Goal: Information Seeking & Learning: Check status

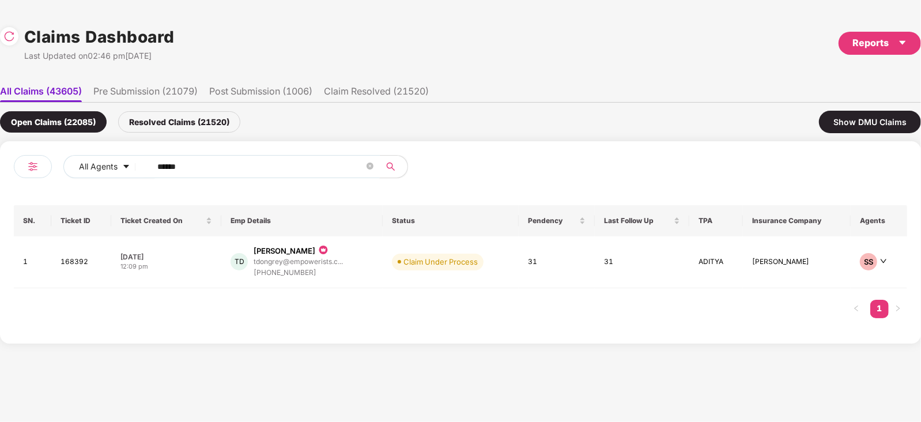
click at [242, 174] on input "******" at bounding box center [260, 166] width 207 height 17
paste input "text"
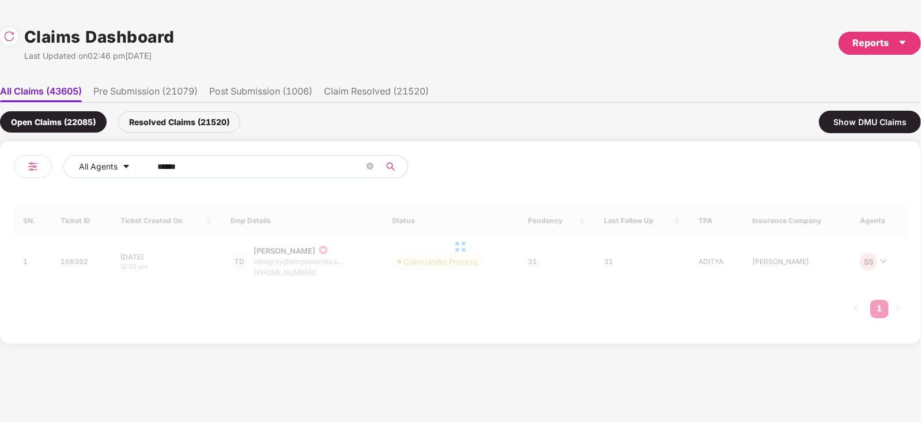
type input "******"
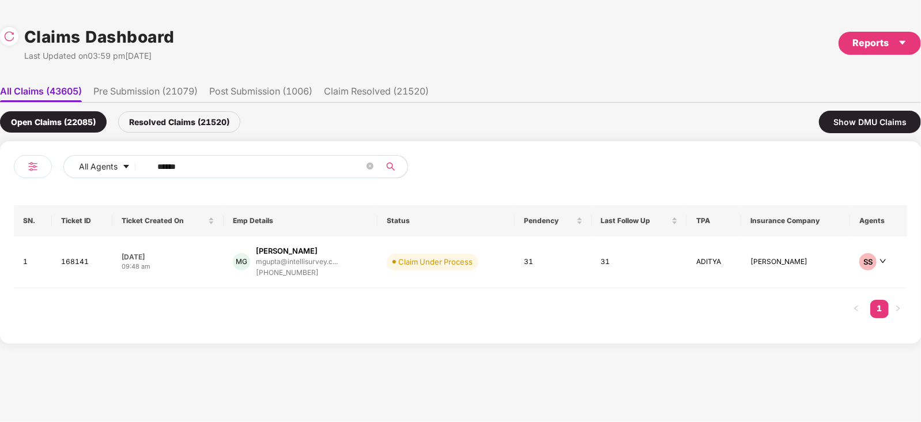
click at [380, 265] on td "Claim Under Process" at bounding box center [446, 262] width 137 height 52
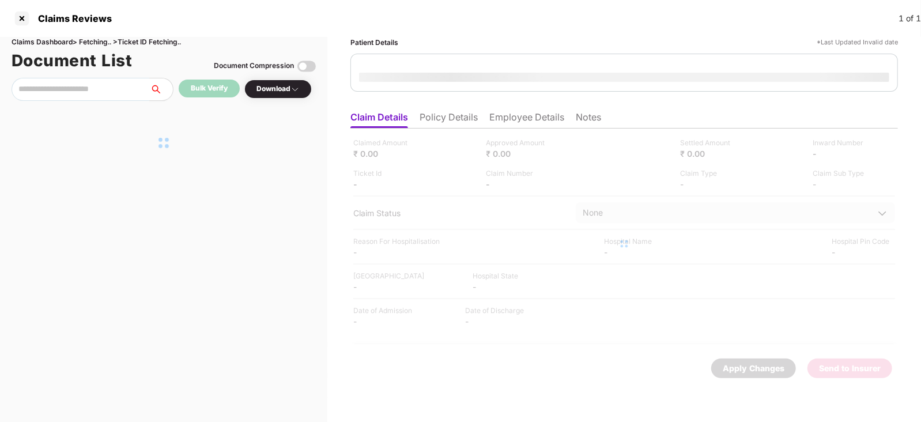
click at [380, 265] on div at bounding box center [624, 244] width 548 height 231
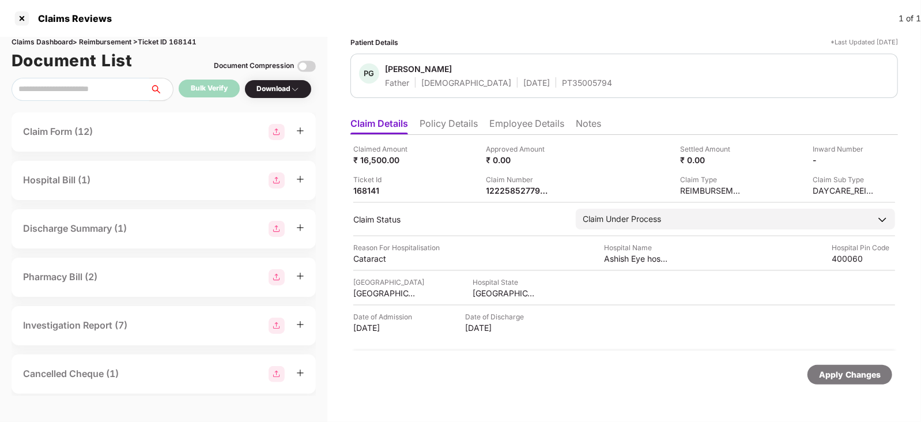
click at [499, 119] on li "Employee Details" at bounding box center [526, 126] width 75 height 17
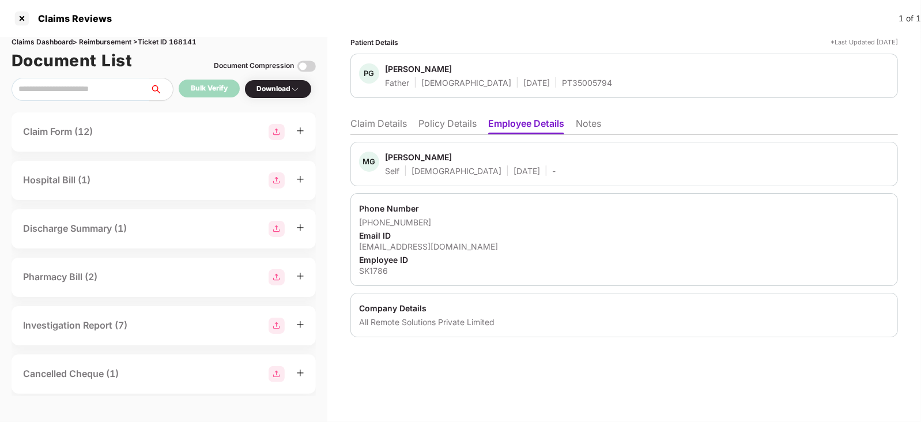
click at [371, 272] on div "SK1786" at bounding box center [624, 270] width 530 height 11
copy div "SK1786"
click at [371, 272] on div "SK1786" at bounding box center [624, 270] width 530 height 11
click at [424, 127] on li "Policy Details" at bounding box center [447, 126] width 58 height 17
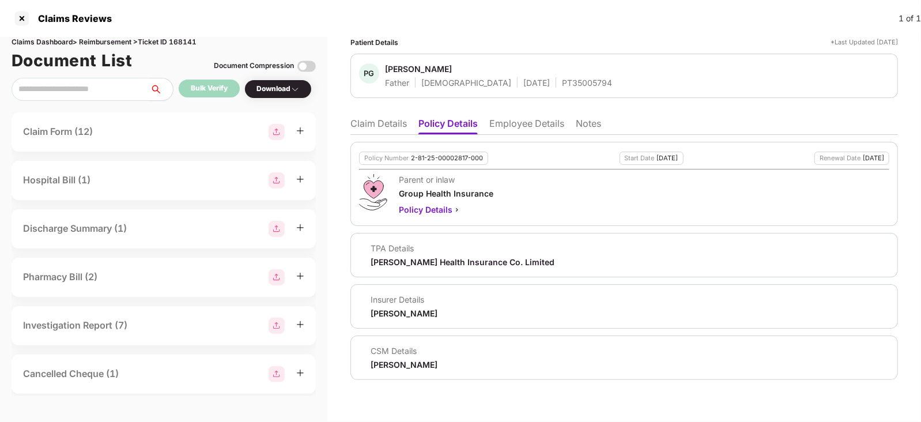
click at [365, 122] on li "Claim Details" at bounding box center [378, 126] width 56 height 17
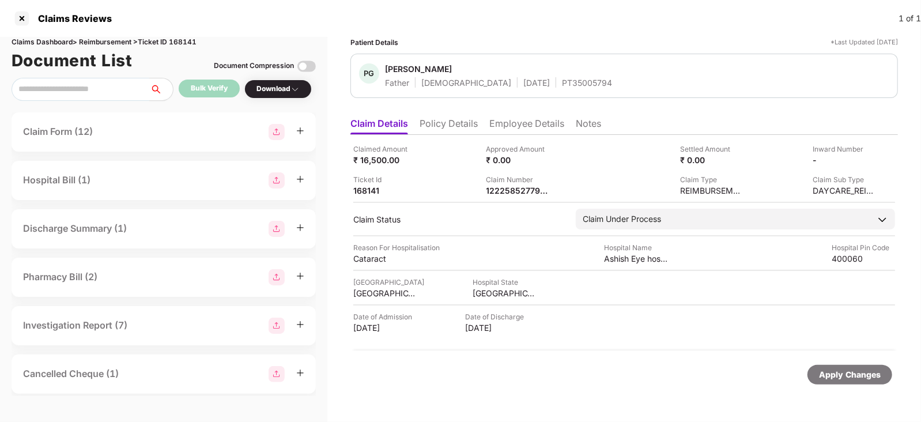
click at [526, 122] on li "Employee Details" at bounding box center [526, 126] width 75 height 17
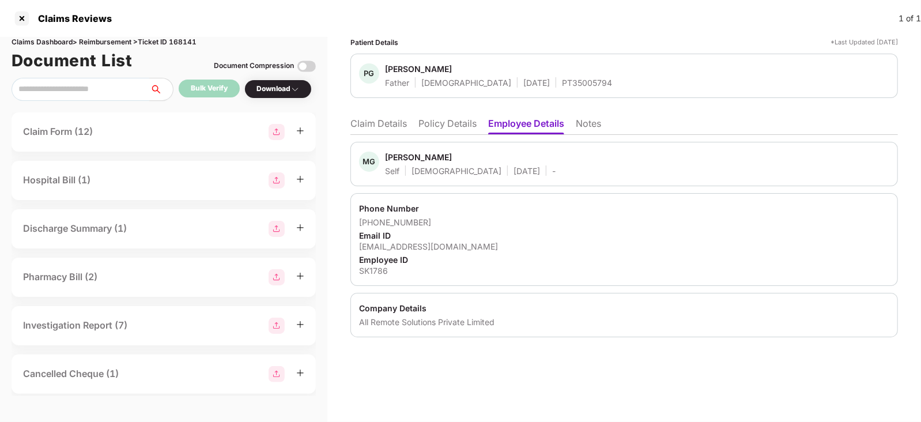
click at [431, 244] on div "[EMAIL_ADDRESS][DOMAIN_NAME]" at bounding box center [624, 246] width 530 height 11
copy div "[EMAIL_ADDRESS][DOMAIN_NAME]"
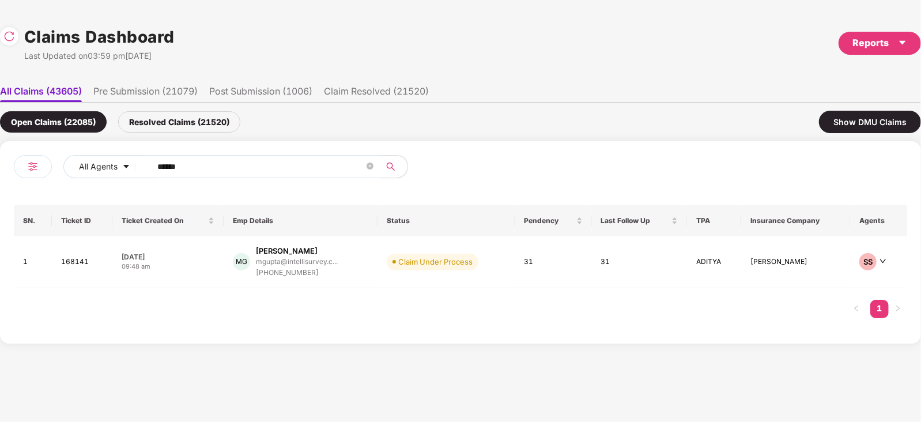
click at [285, 172] on input "******" at bounding box center [260, 166] width 207 height 17
paste input "text"
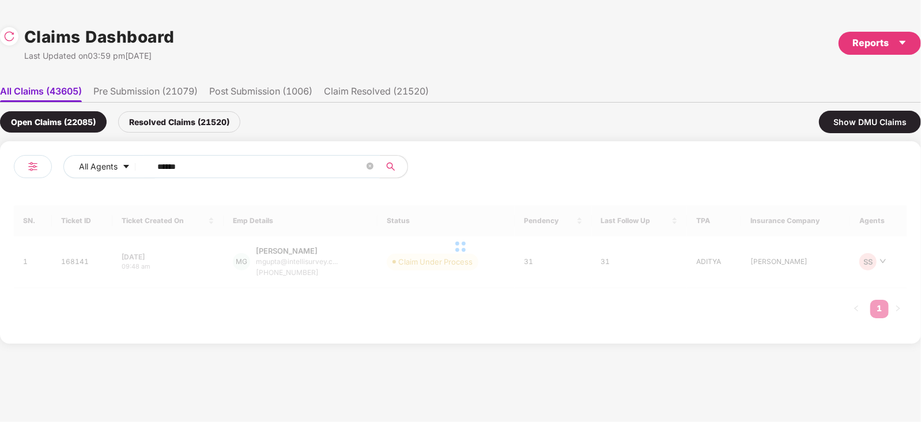
type input "******"
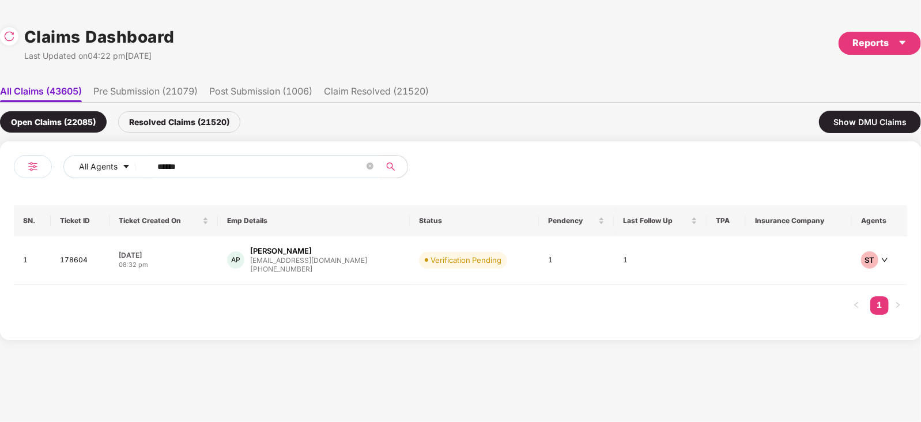
click at [340, 252] on div "AP Atul Paswan atul.p@imcsgroup.net +918896566730" at bounding box center [314, 260] width 174 height 29
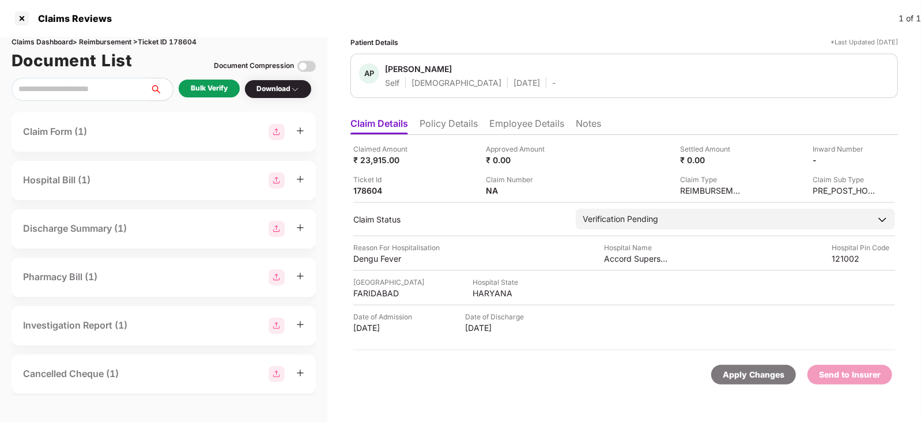
click at [447, 125] on li "Policy Details" at bounding box center [449, 126] width 58 height 17
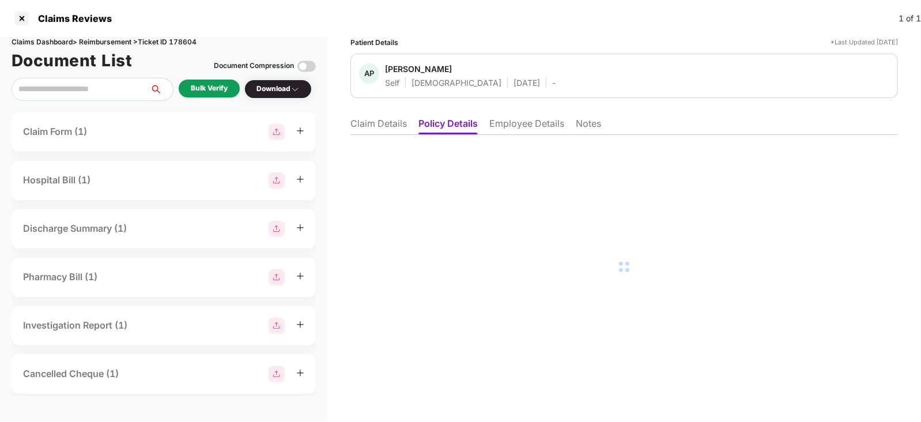
click at [372, 120] on li "Claim Details" at bounding box center [378, 126] width 56 height 17
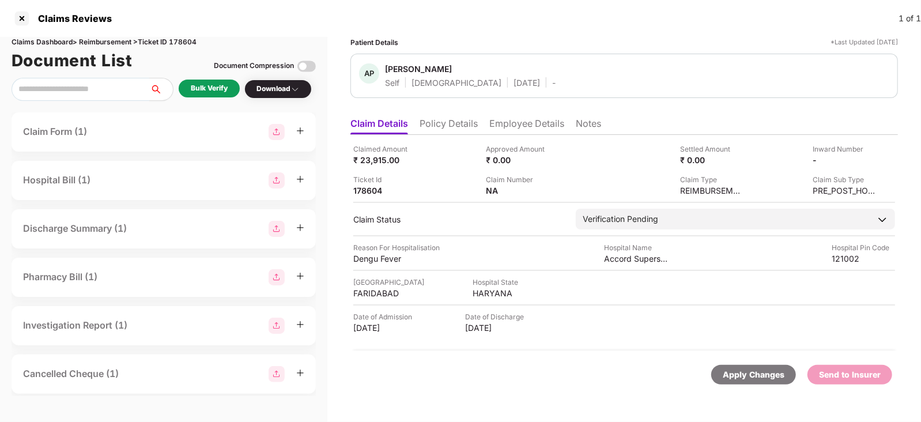
click at [504, 127] on li "Employee Details" at bounding box center [526, 126] width 75 height 17
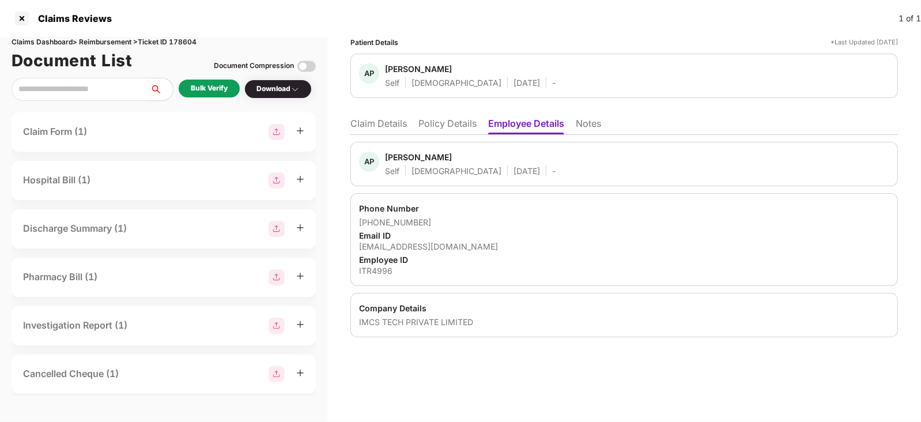
click at [401, 242] on div "atul.p@imcsgroup.net" at bounding box center [624, 246] width 530 height 11
copy div "atul.p@imcsgroup.net"
click at [401, 242] on div "atul.p@imcsgroup.net" at bounding box center [624, 246] width 530 height 11
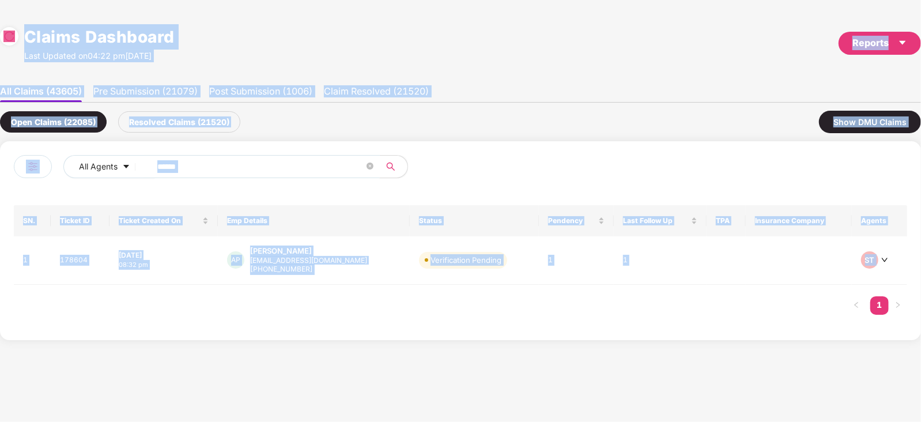
click at [285, 156] on span "******" at bounding box center [262, 166] width 236 height 23
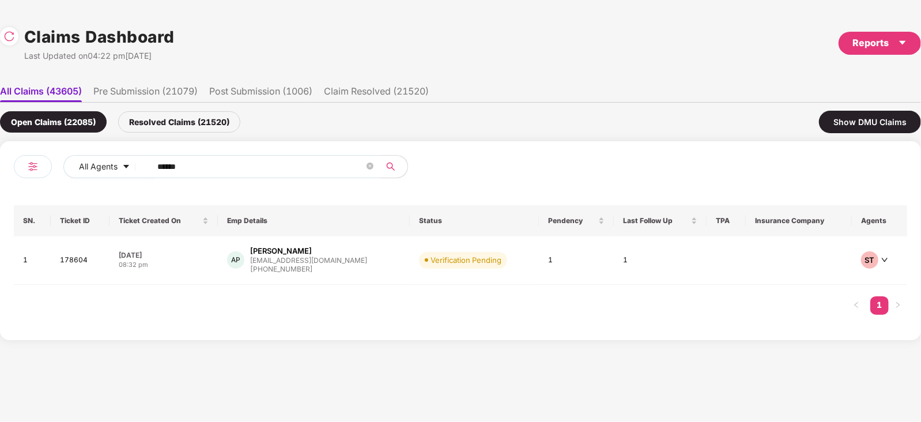
paste input "text"
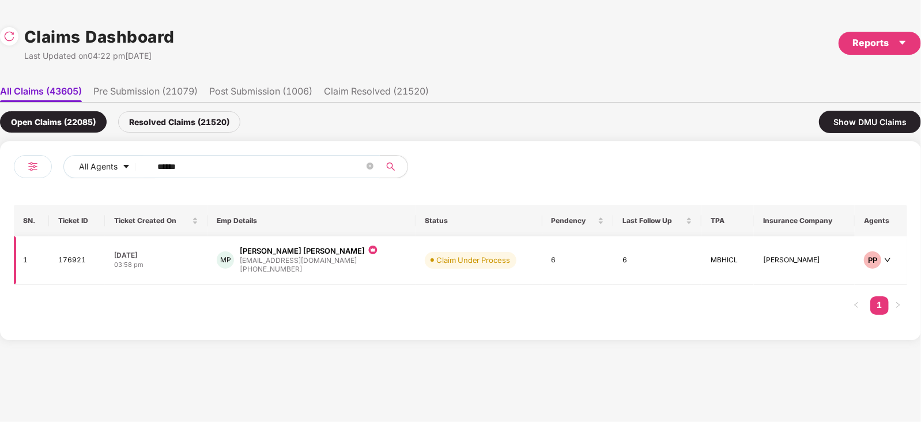
type input "******"
click at [425, 263] on span "Claim Under Process" at bounding box center [471, 260] width 92 height 16
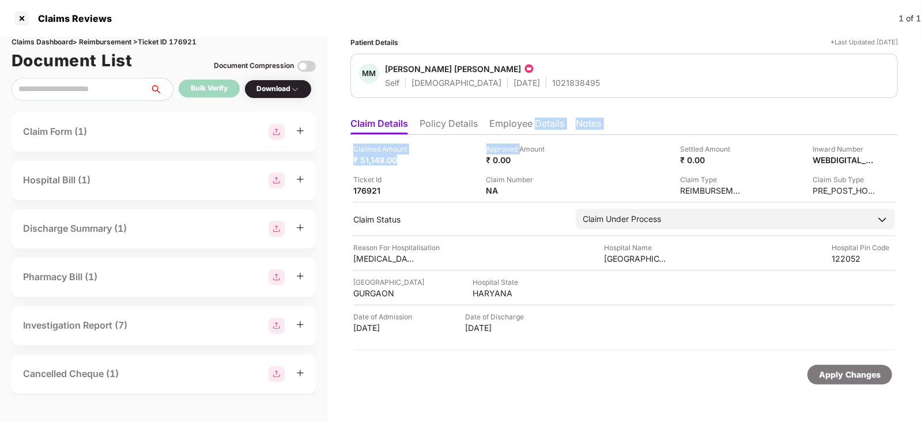
drag, startPoint x: 520, startPoint y: 135, endPoint x: 536, endPoint y: 117, distance: 24.5
click at [536, 117] on div "Claim Details Policy Details Employee Details Notes Claimed Amount ₹ 51,149.00 …" at bounding box center [624, 255] width 548 height 287
click at [536, 118] on li "Employee Details" at bounding box center [526, 126] width 75 height 17
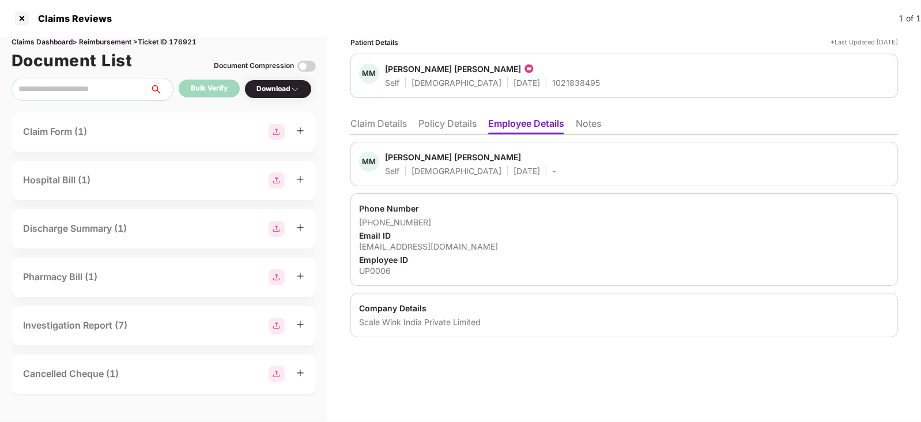
click at [389, 123] on li "Claim Details" at bounding box center [378, 126] width 56 height 17
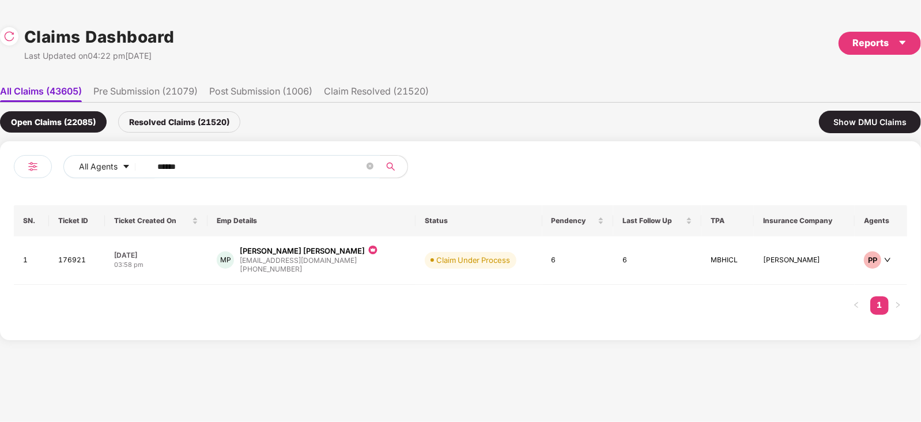
click at [231, 177] on span "******" at bounding box center [262, 166] width 236 height 23
click at [248, 168] on input "******" at bounding box center [260, 166] width 207 height 17
paste input "text"
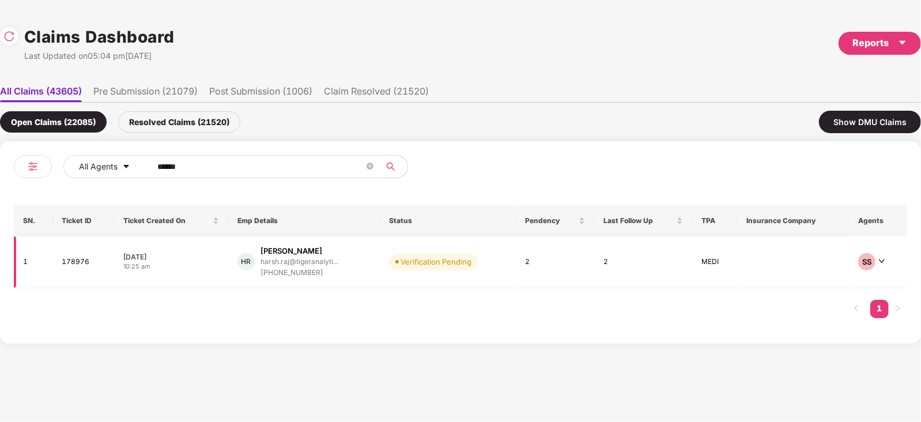
type input "******"
click at [505, 273] on td "Verification Pending" at bounding box center [448, 262] width 136 height 52
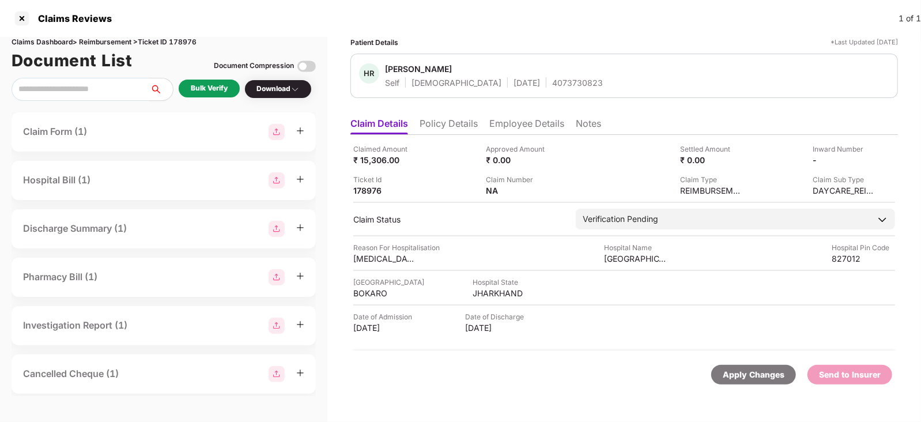
click at [208, 93] on div "Bulk Verify" at bounding box center [209, 88] width 37 height 11
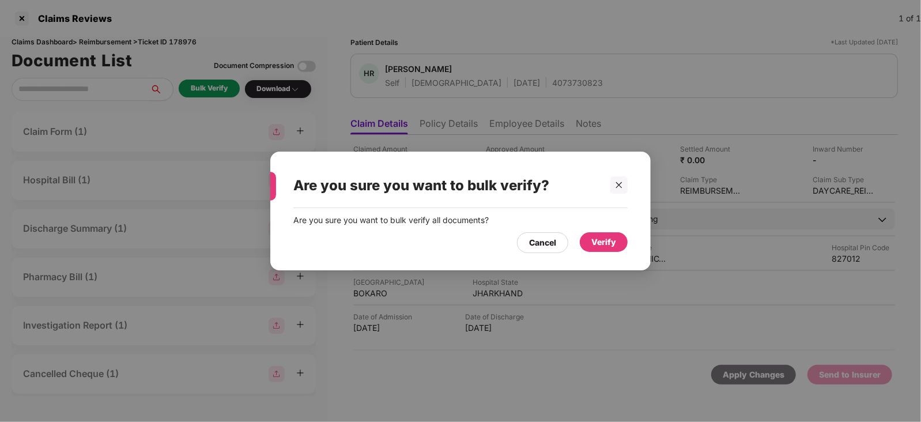
click at [599, 241] on div "Verify" at bounding box center [603, 242] width 25 height 13
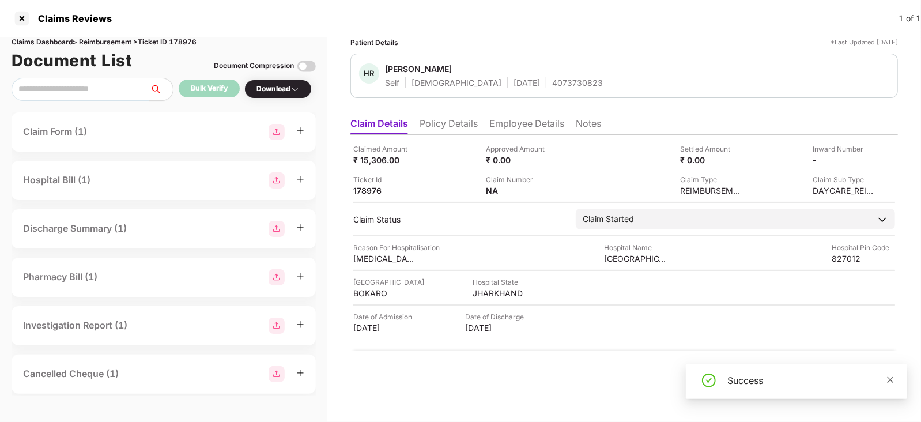
click at [889, 376] on icon "close" at bounding box center [891, 380] width 8 height 8
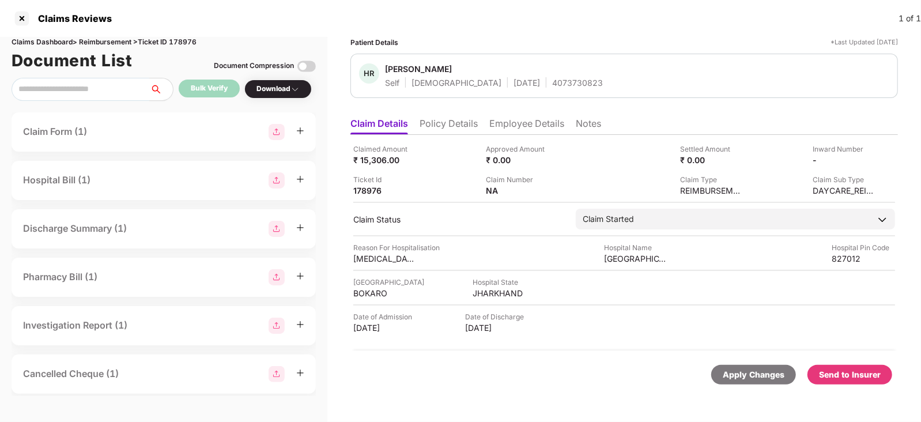
click at [879, 379] on div "Send to Insurer" at bounding box center [850, 374] width 62 height 13
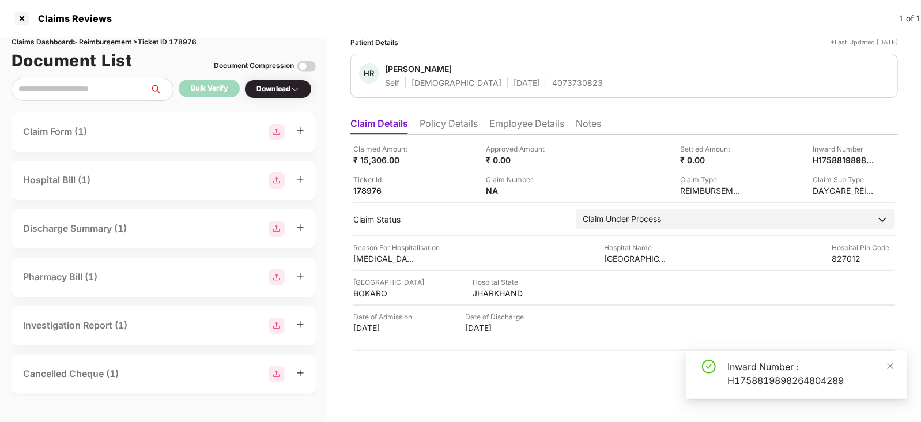
click at [534, 129] on li "Employee Details" at bounding box center [526, 126] width 75 height 17
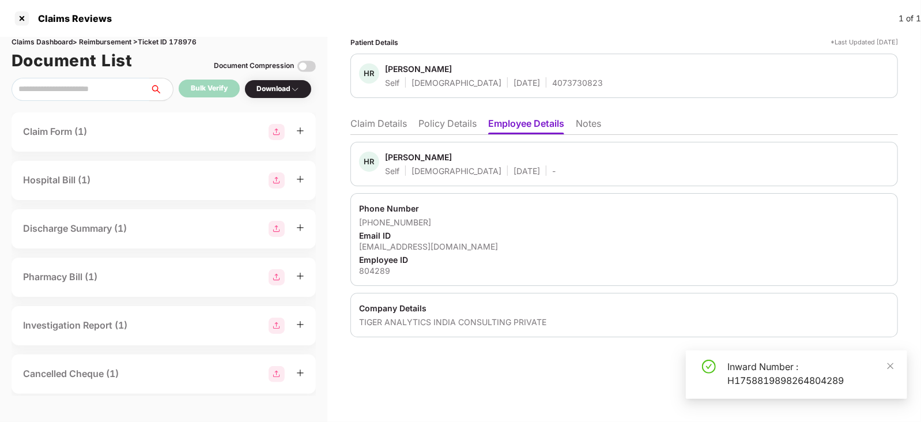
click at [395, 161] on div "Harsh Raj" at bounding box center [418, 157] width 67 height 11
copy div "Harsh"
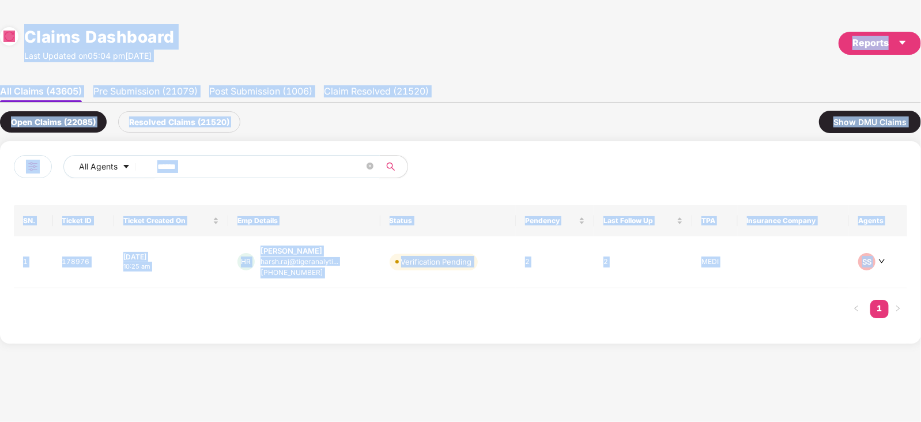
click at [247, 155] on span "******" at bounding box center [262, 166] width 236 height 23
paste input "******"
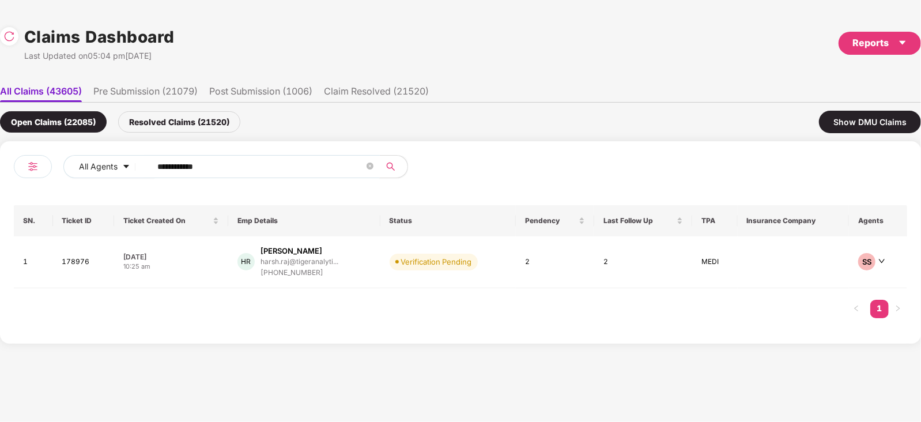
paste input "text"
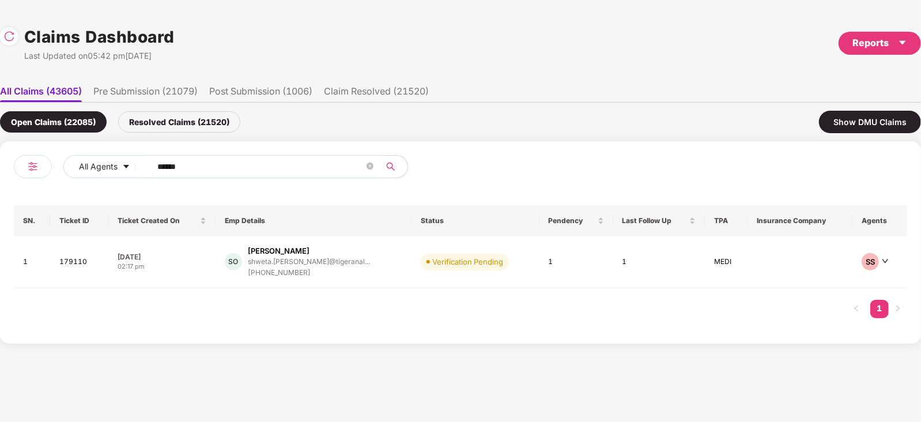
type input "******"
click at [359, 278] on td "SO Shweta Omkar shweta.omkar@tigeranal... +918123182559" at bounding box center [314, 262] width 196 height 52
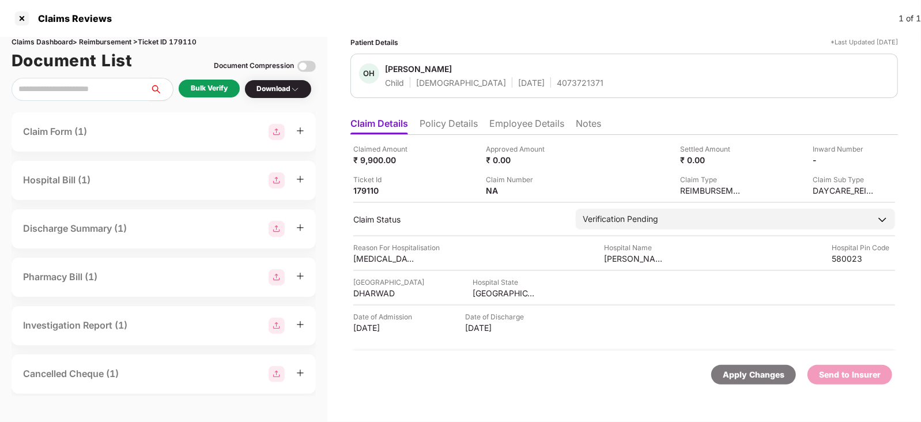
click at [220, 97] on div "Bulk Verify" at bounding box center [209, 89] width 61 height 19
click at [220, 96] on div "Bulk Verify" at bounding box center [209, 89] width 61 height 18
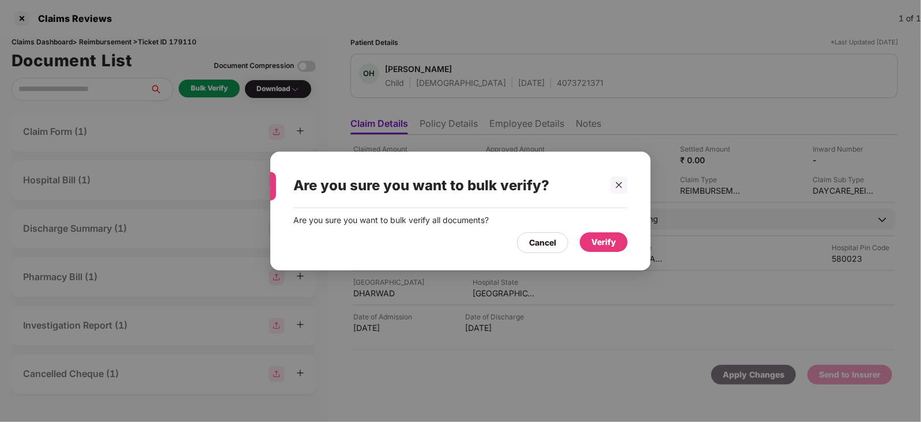
click at [625, 243] on div "Verify" at bounding box center [604, 242] width 48 height 20
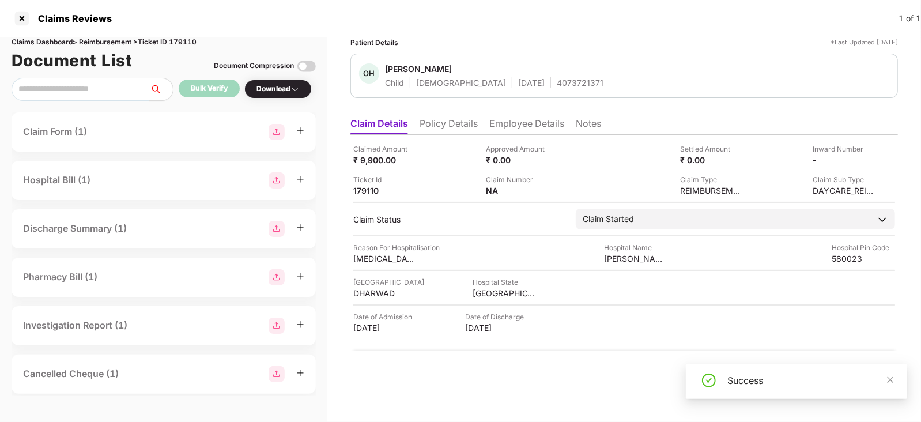
click at [522, 131] on li "Employee Details" at bounding box center [526, 126] width 75 height 17
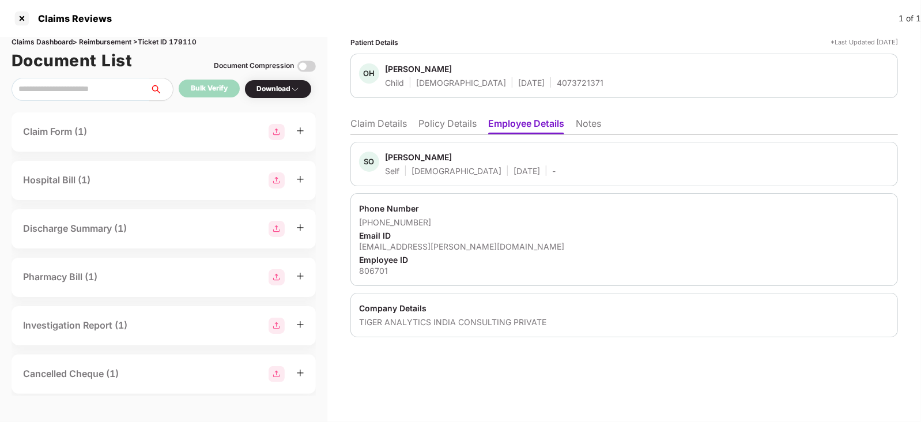
click at [389, 121] on li "Claim Details" at bounding box center [378, 126] width 56 height 17
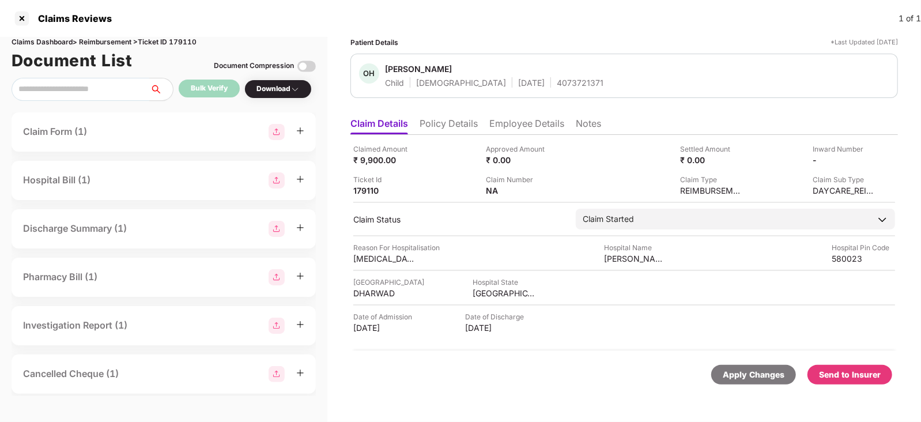
click at [452, 122] on li "Policy Details" at bounding box center [449, 126] width 58 height 17
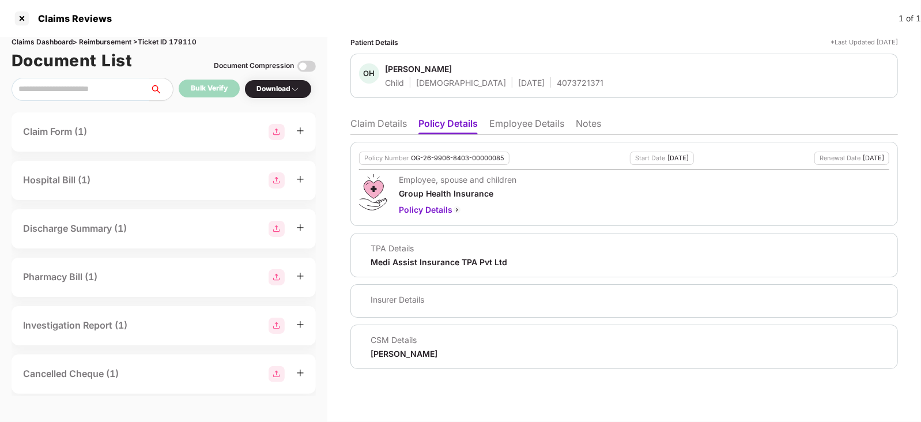
click at [503, 126] on li "Employee Details" at bounding box center [526, 126] width 75 height 17
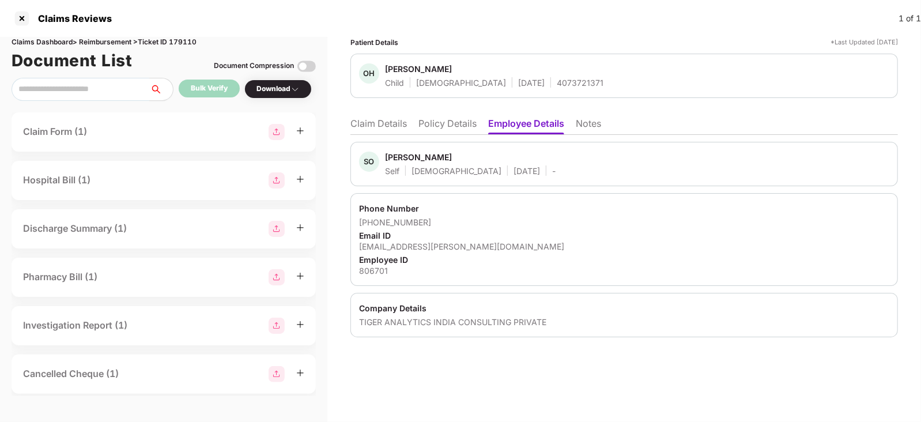
click at [382, 125] on li "Claim Details" at bounding box center [378, 126] width 56 height 17
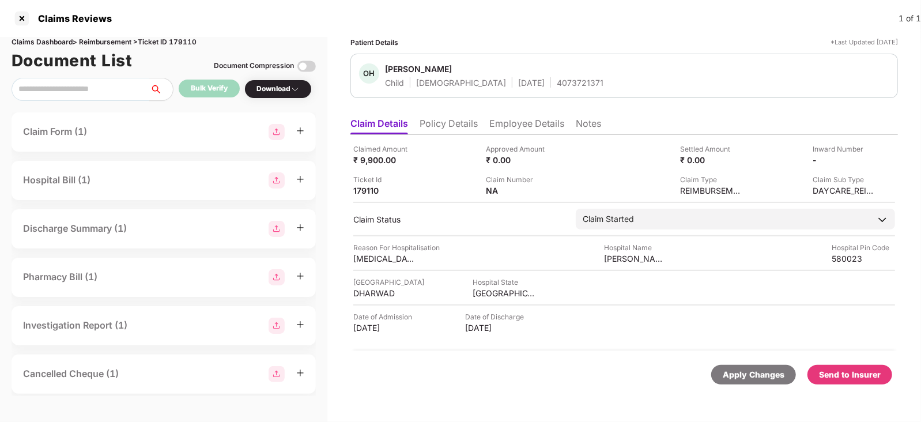
scroll to position [0, 0]
click at [520, 127] on li "Employee Details" at bounding box center [526, 126] width 75 height 17
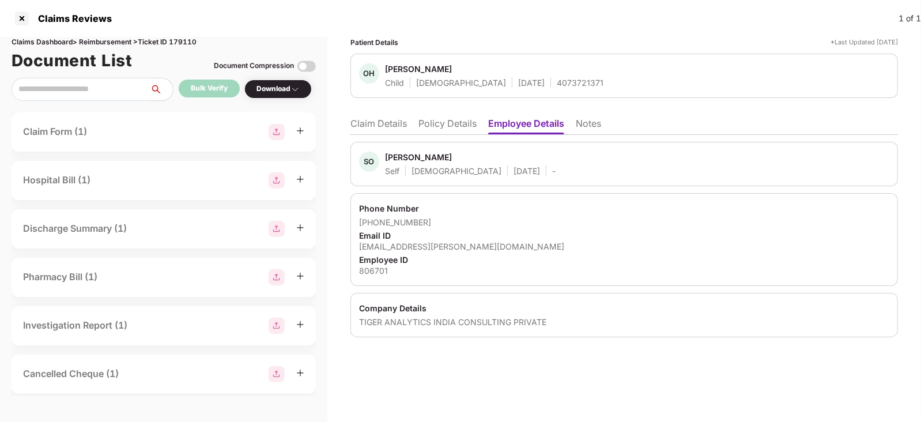
click at [402, 154] on div "Shweta Omkar" at bounding box center [418, 157] width 67 height 11
copy div "Shweta"
click at [394, 136] on div "SO Shweta Omkar Self Female 02 Oct 1990 - Phone Number +918123182559 Email ID s…" at bounding box center [624, 236] width 548 height 202
click at [395, 131] on li "Claim Details" at bounding box center [378, 126] width 56 height 17
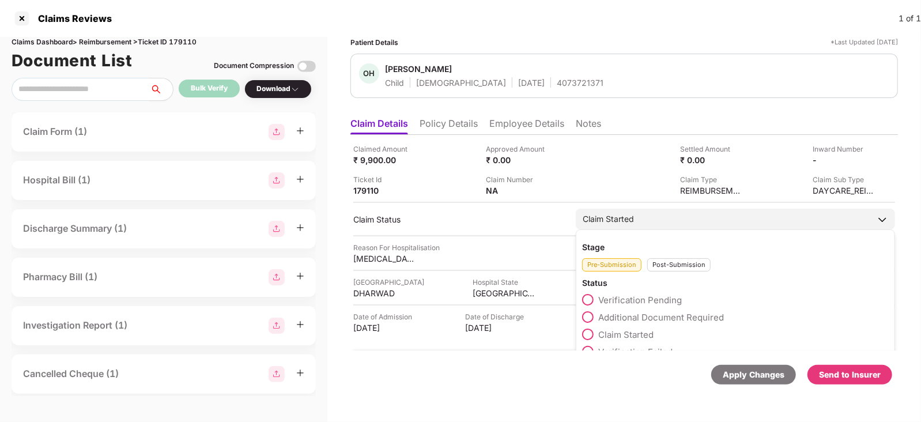
click at [674, 267] on div "Post-Submission" at bounding box center [678, 264] width 63 height 13
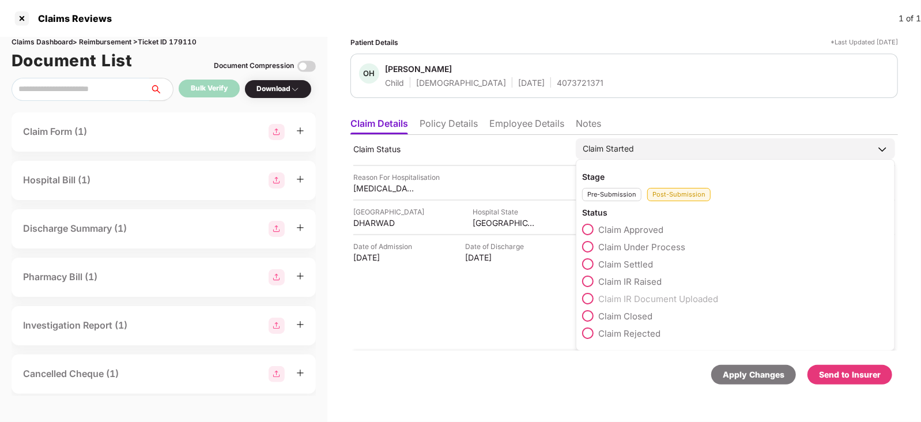
click at [631, 315] on span "Claim Closed" at bounding box center [625, 316] width 54 height 11
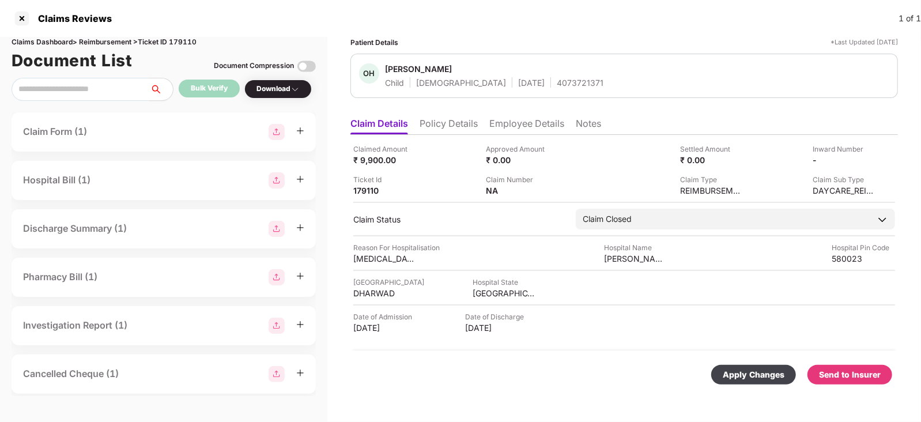
scroll to position [0, 0]
click at [725, 368] on div "Apply Changes" at bounding box center [754, 374] width 62 height 13
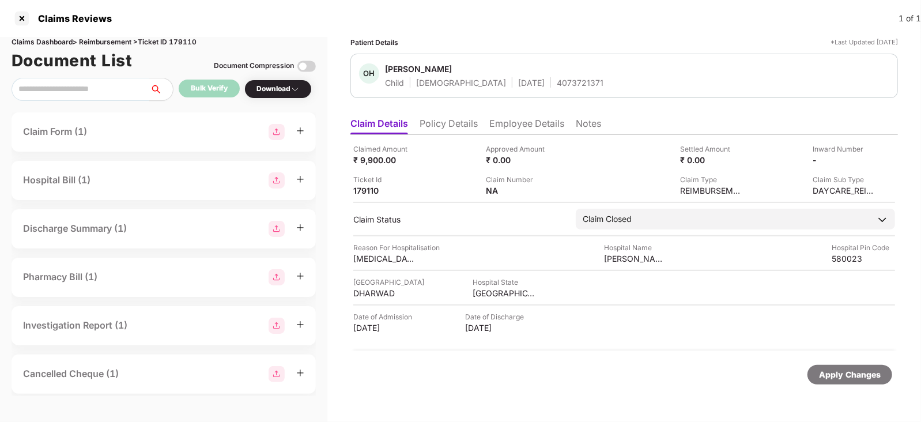
click at [582, 131] on li "Notes" at bounding box center [588, 126] width 25 height 17
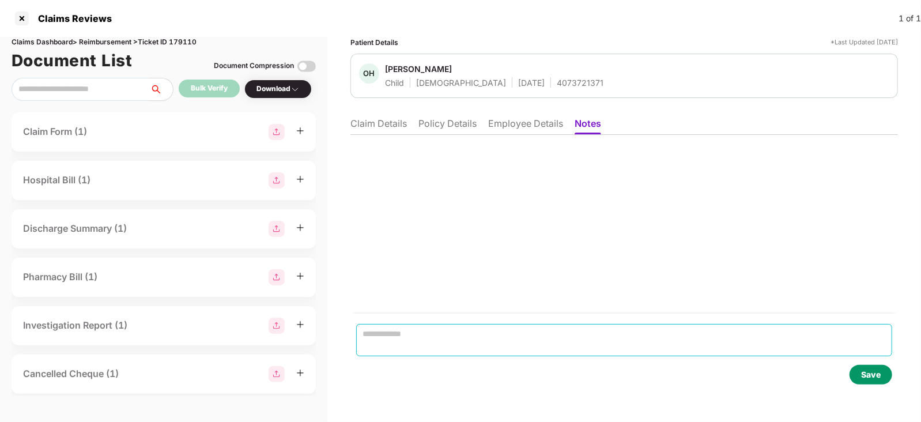
click at [442, 350] on textarea at bounding box center [624, 340] width 536 height 32
type textarea "**********"
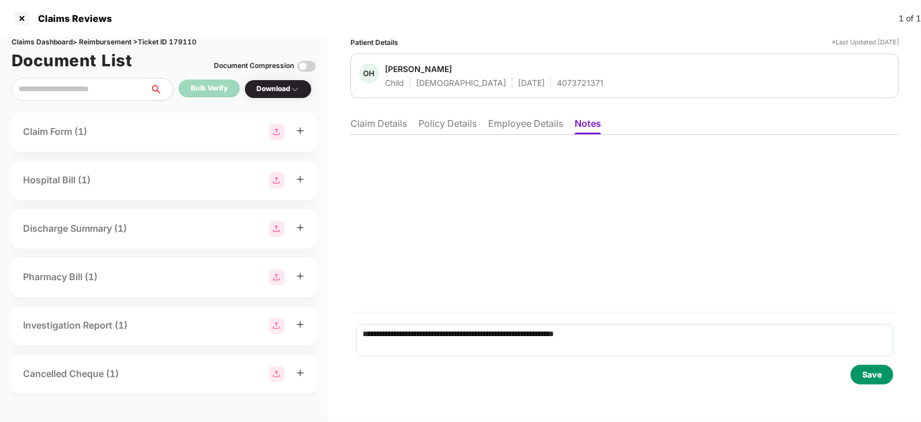
click at [858, 371] on div "Save" at bounding box center [872, 375] width 43 height 20
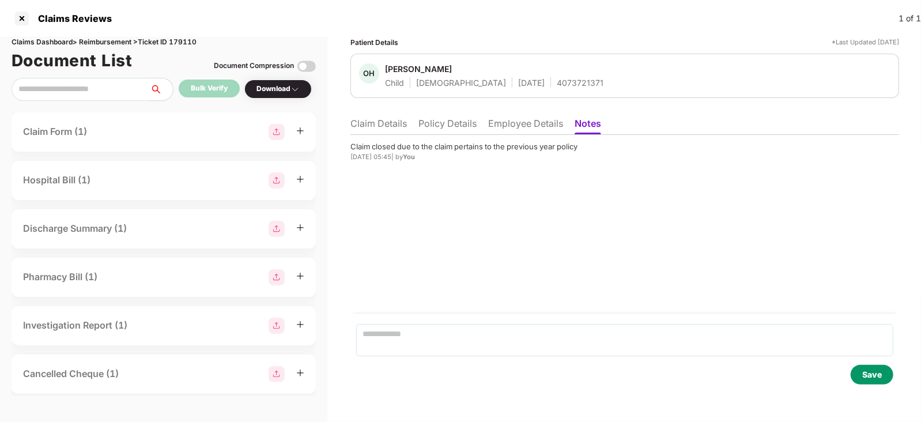
click at [382, 130] on li "Claim Details" at bounding box center [378, 126] width 56 height 17
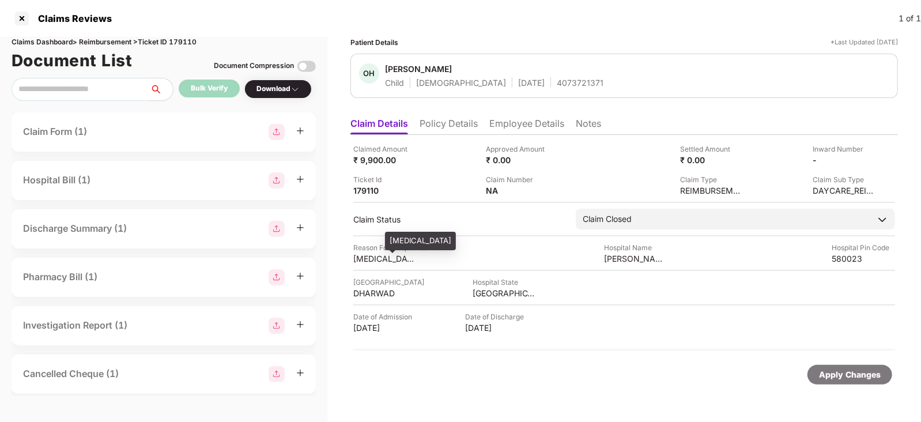
scroll to position [0, 1]
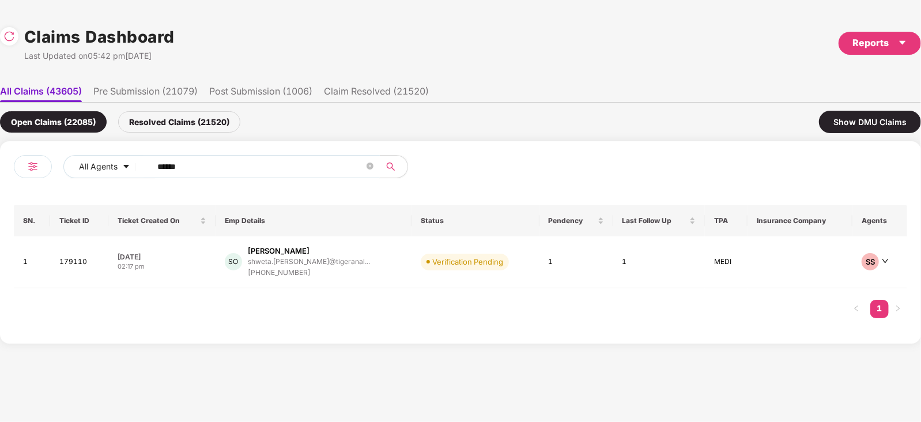
click at [233, 171] on input "******" at bounding box center [260, 166] width 207 height 17
paste input "text"
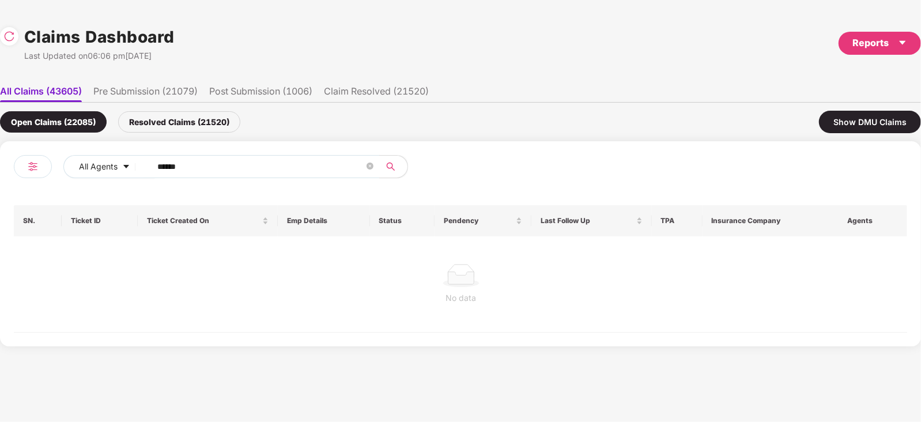
click at [382, 257] on div "No data" at bounding box center [461, 284] width 895 height 96
click at [196, 121] on div "Resolved Claims (21520)" at bounding box center [179, 121] width 122 height 21
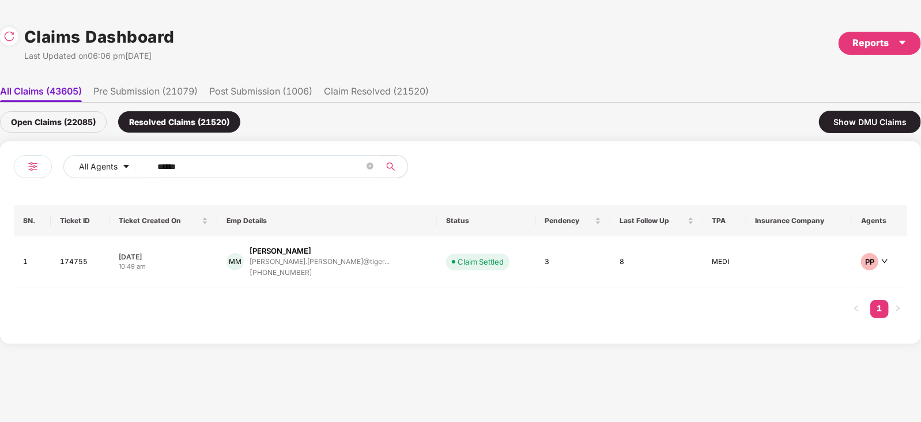
click at [62, 123] on div "Open Claims (22085)" at bounding box center [53, 121] width 107 height 21
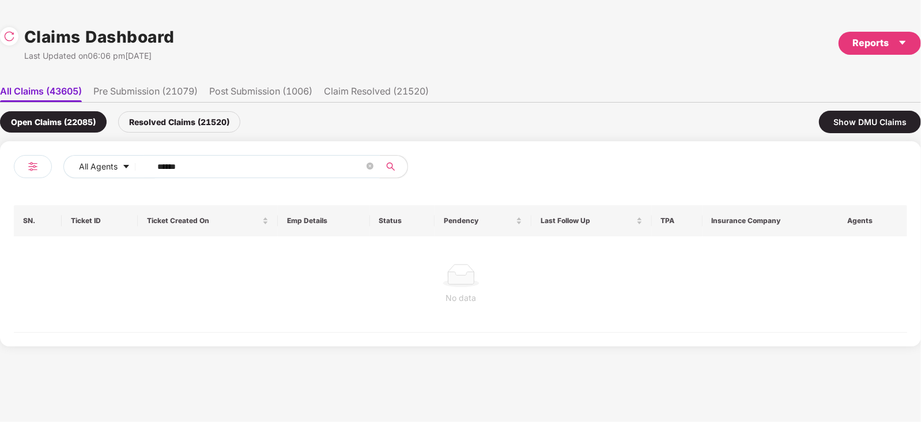
click at [238, 171] on input "******" at bounding box center [260, 166] width 207 height 17
paste input "text"
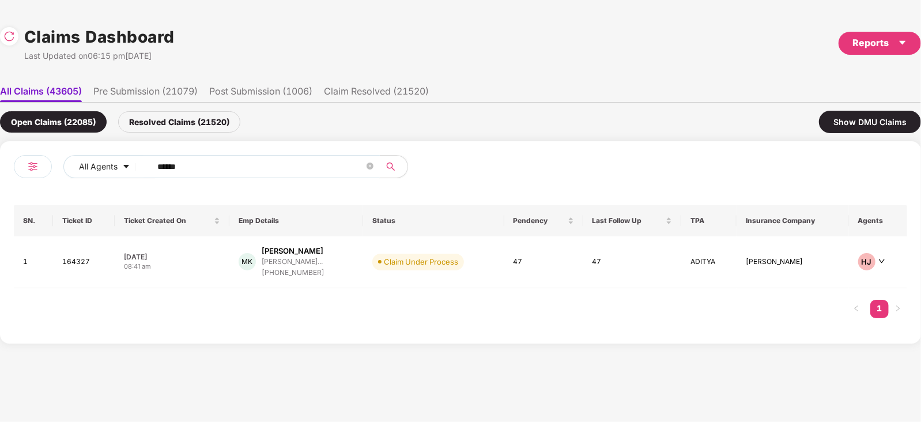
type input "******"
click at [354, 258] on div "MK Mayuri Kulkarni mayuri.kulkarni@gonucl... +918878388733" at bounding box center [296, 262] width 115 height 33
click at [187, 168] on input "******" at bounding box center [260, 166] width 207 height 17
paste input "text"
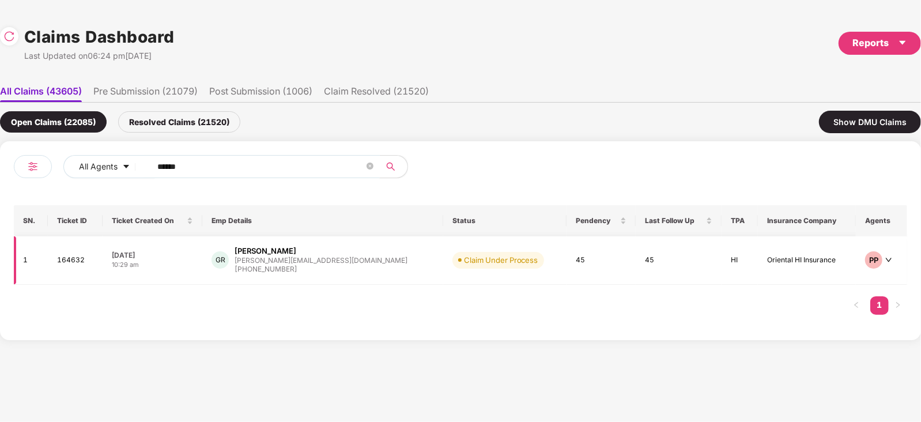
type input "******"
click at [306, 259] on div "gagan@vegam.co" at bounding box center [321, 260] width 173 height 7
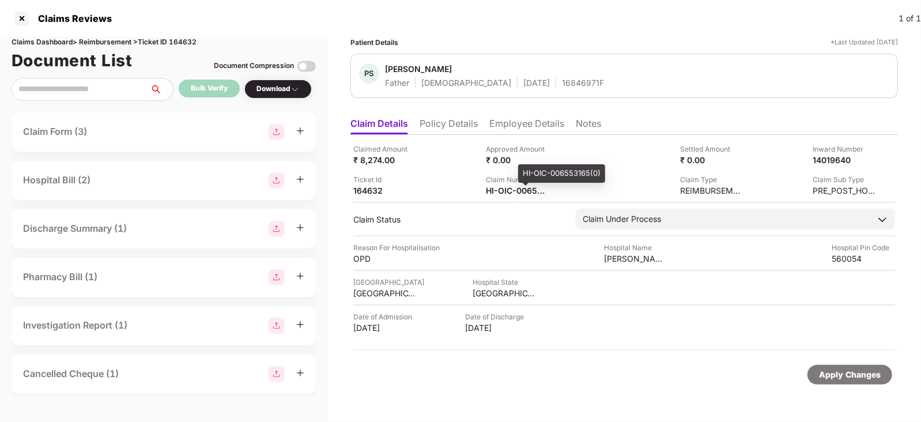
click at [539, 169] on div "HI-OIC-006553165(0)" at bounding box center [561, 173] width 87 height 18
copy div "HI-OIC-006553165"
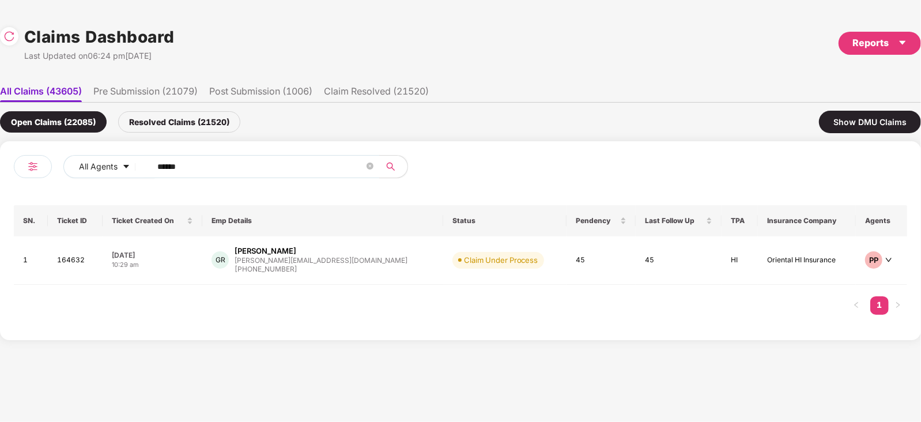
click at [291, 179] on div "All Agents ******" at bounding box center [237, 171] width 447 height 32
drag, startPoint x: 291, startPoint y: 179, endPoint x: 304, endPoint y: 170, distance: 15.3
click at [304, 170] on div "All Agents ******" at bounding box center [237, 171] width 447 height 32
click at [304, 170] on input "******" at bounding box center [260, 166] width 207 height 17
paste input "text"
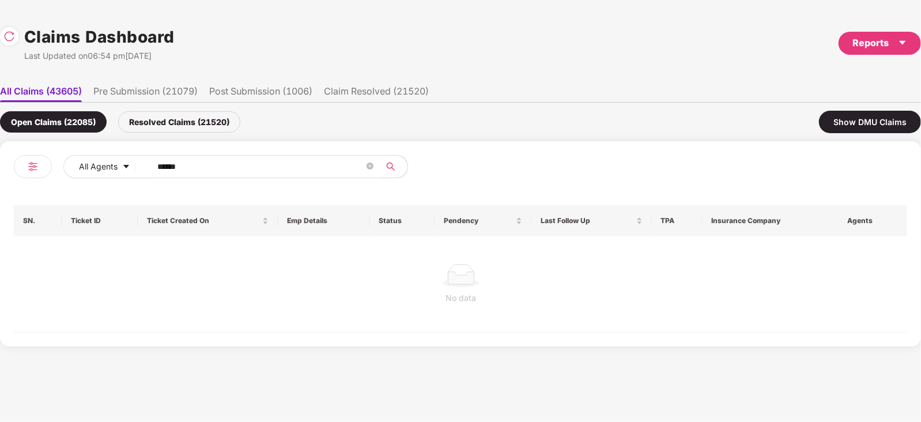
type input "******"
click at [164, 116] on div "Resolved Claims (21520)" at bounding box center [179, 121] width 122 height 21
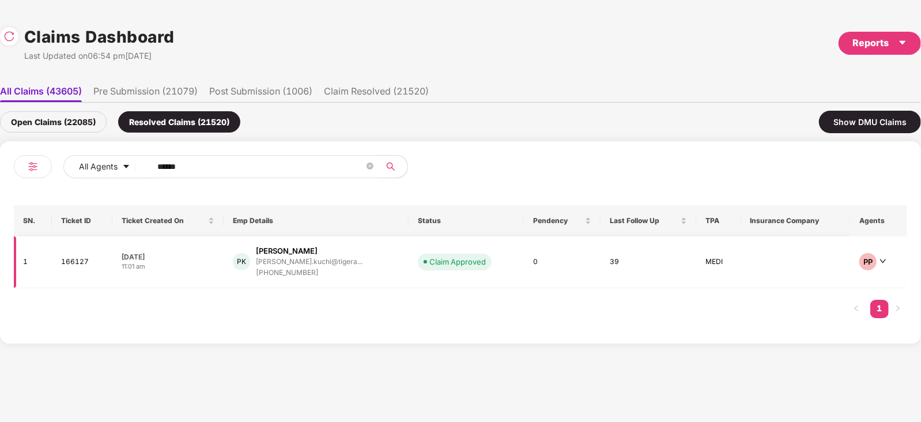
click at [429, 259] on div "Claim Approved" at bounding box center [457, 262] width 56 height 12
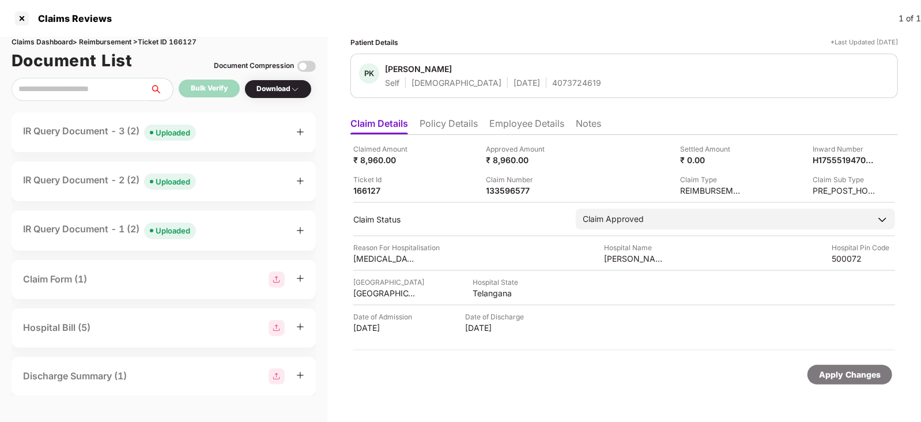
scroll to position [0, 0]
click at [525, 129] on li "Employee Details" at bounding box center [526, 126] width 75 height 17
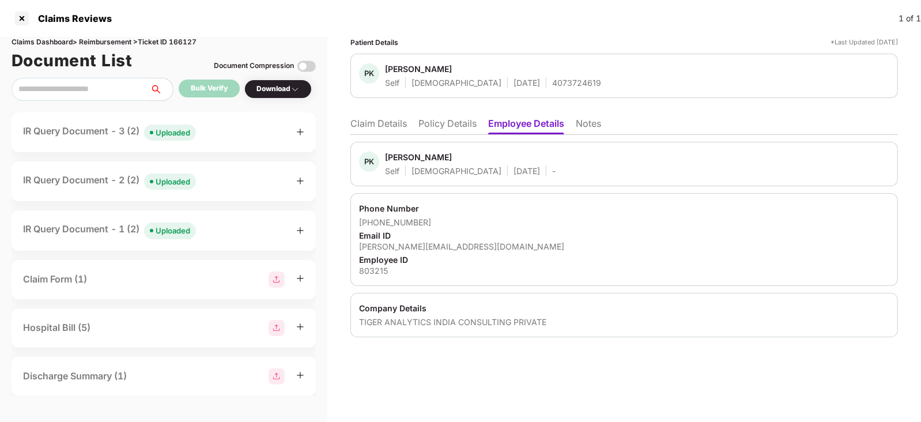
click at [552, 80] on div "4073724619" at bounding box center [576, 82] width 49 height 11
copy div "4073724619"
click at [552, 79] on div "4073724619" at bounding box center [576, 82] width 49 height 11
copy div "4073724619"
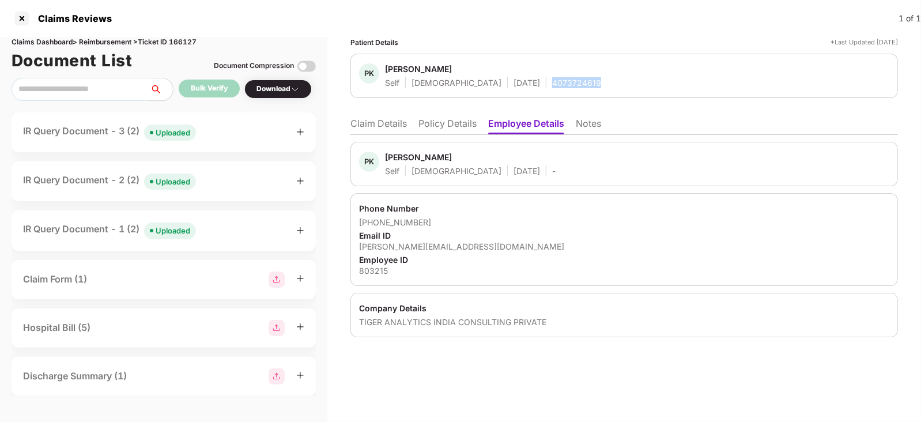
click at [552, 79] on div "4073724619" at bounding box center [576, 82] width 49 height 11
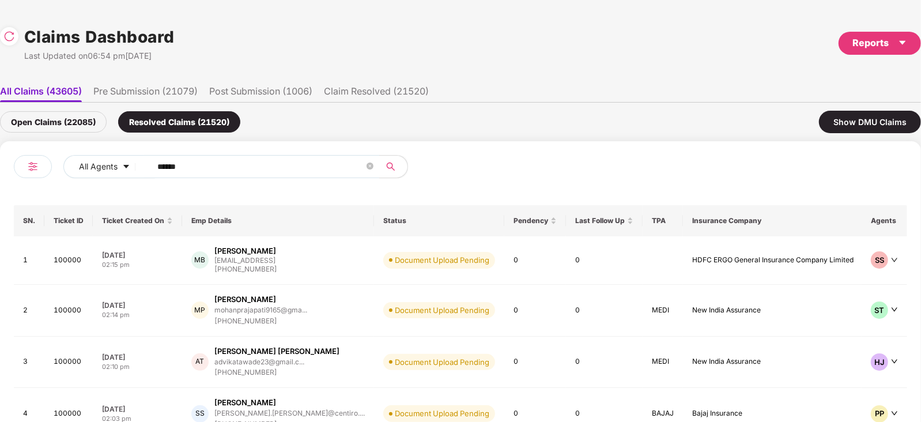
scroll to position [0, 1]
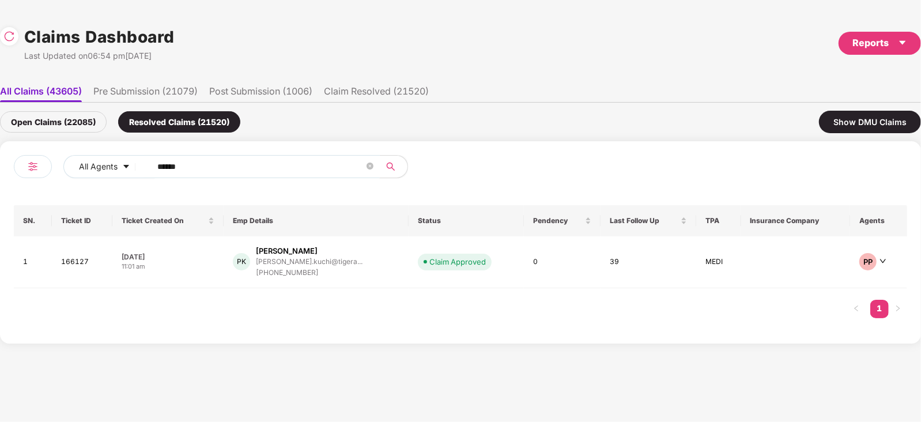
click at [271, 163] on input "******" at bounding box center [260, 166] width 207 height 17
click at [81, 116] on div "Open Claims (22085)" at bounding box center [53, 121] width 107 height 21
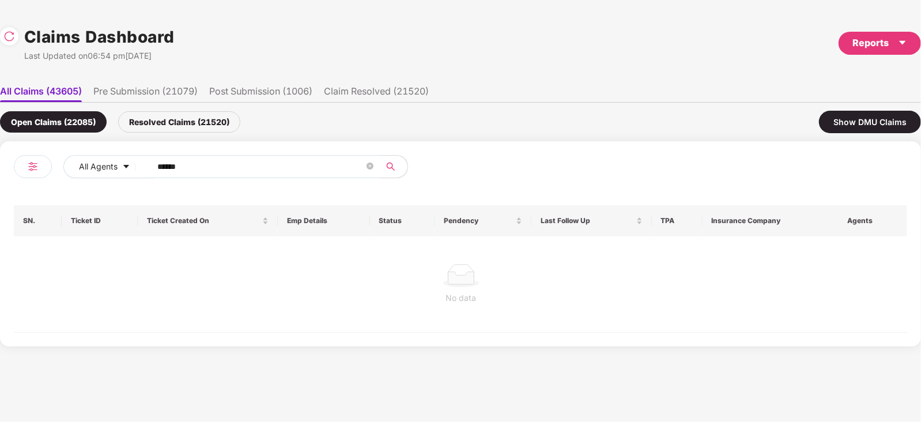
click at [215, 110] on div "Open Claims (22085) Resolved Claims (21520) Show DMU Claims" at bounding box center [460, 122] width 921 height 39
click at [200, 123] on div "Resolved Claims (21520)" at bounding box center [179, 121] width 122 height 21
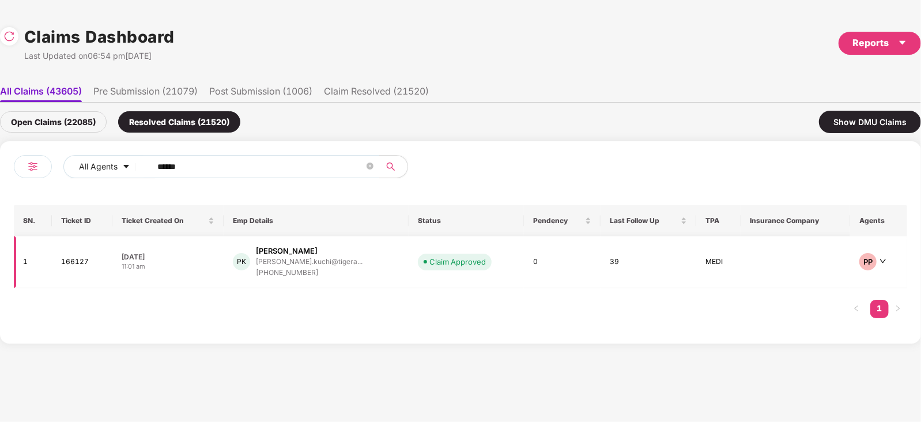
click at [409, 271] on td "Claim Approved" at bounding box center [466, 262] width 115 height 52
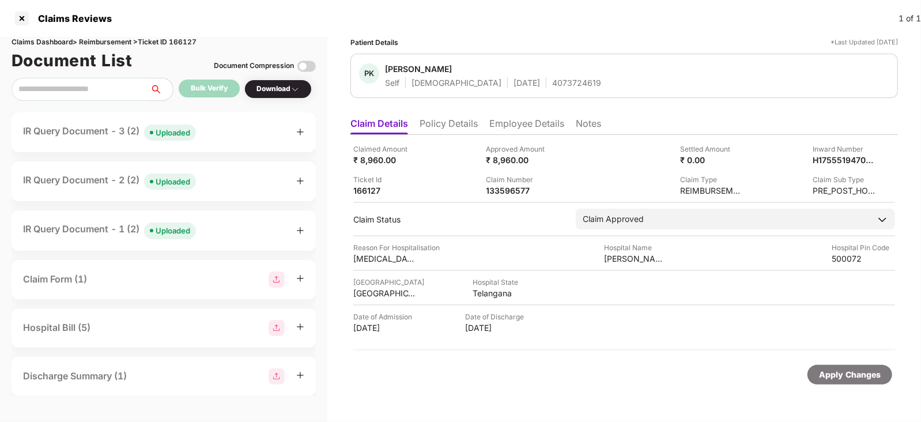
click at [54, 275] on div "Claim Form (1)" at bounding box center [55, 279] width 64 height 14
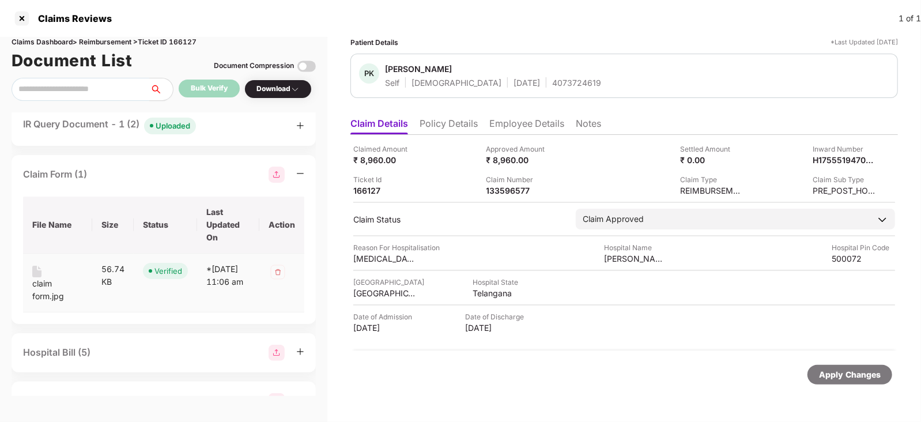
scroll to position [107, 0]
click at [41, 281] on div "claim form.jpg" at bounding box center [57, 287] width 51 height 25
click at [107, 205] on th "Size" at bounding box center [113, 222] width 42 height 57
click at [107, 213] on th "Size" at bounding box center [113, 222] width 42 height 57
click at [133, 129] on div "IR Query Document - 1 (2) Uploaded" at bounding box center [109, 123] width 173 height 17
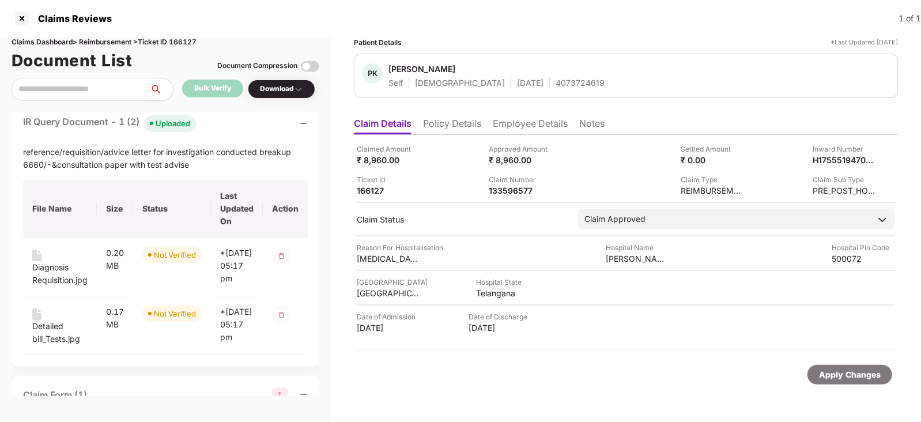
click at [133, 129] on div "IR Query Document - 1 (2) Uploaded" at bounding box center [109, 123] width 173 height 17
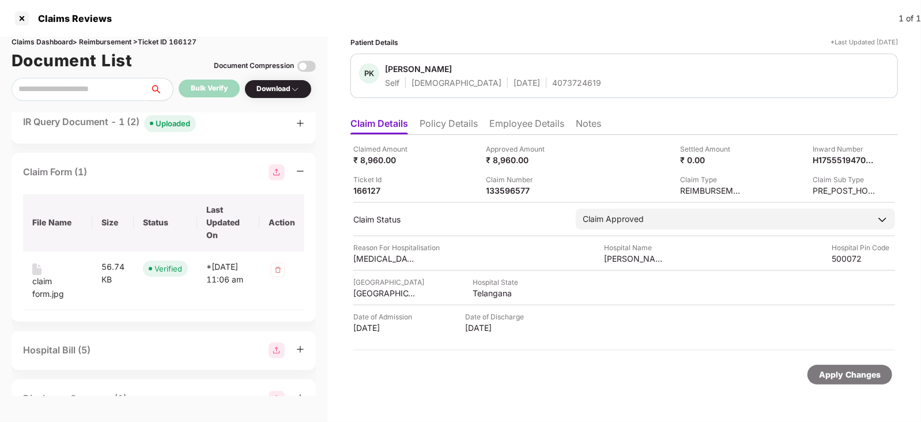
click at [133, 129] on div "IR Query Document - 1 (2) Uploaded" at bounding box center [109, 123] width 173 height 17
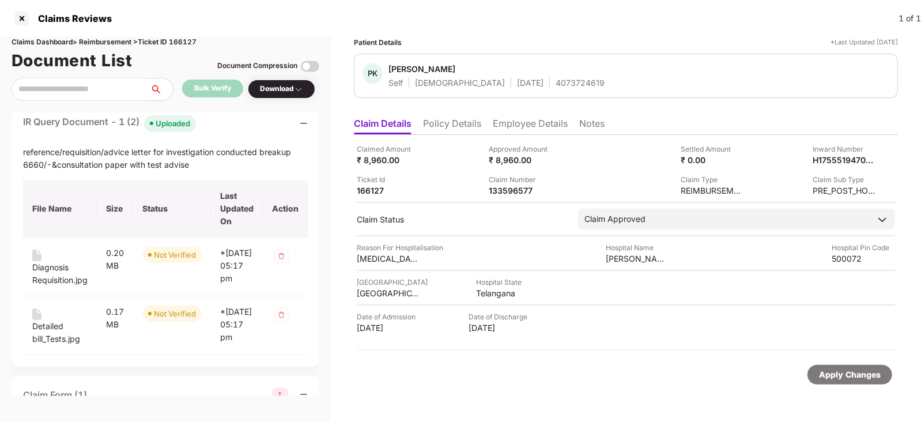
click at [133, 129] on div "IR Query Document - 1 (2) Uploaded" at bounding box center [109, 123] width 173 height 17
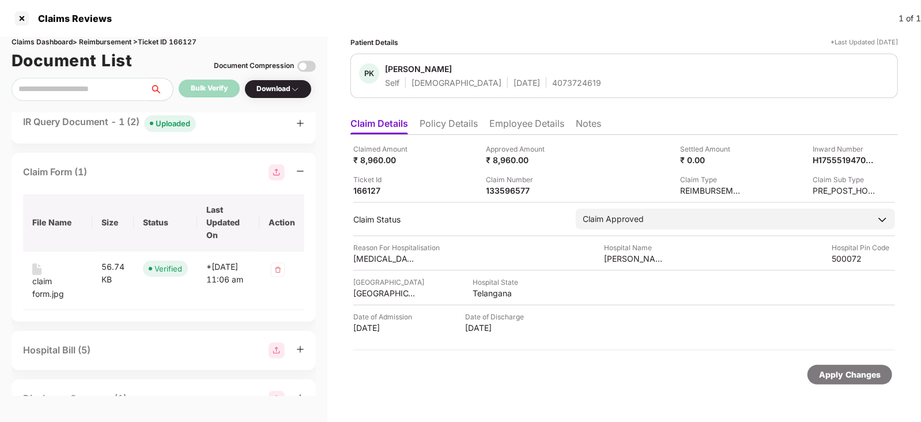
click at [71, 221] on th "File Name" at bounding box center [57, 222] width 69 height 57
drag, startPoint x: 106, startPoint y: 211, endPoint x: 154, endPoint y: 166, distance: 65.7
click at [154, 166] on div "Claim Form (1) File Name Size Status Last Updated On Action claim form.jpg 56.7…" at bounding box center [164, 237] width 304 height 169
click at [154, 166] on div "Claim Form (1)" at bounding box center [163, 172] width 281 height 16
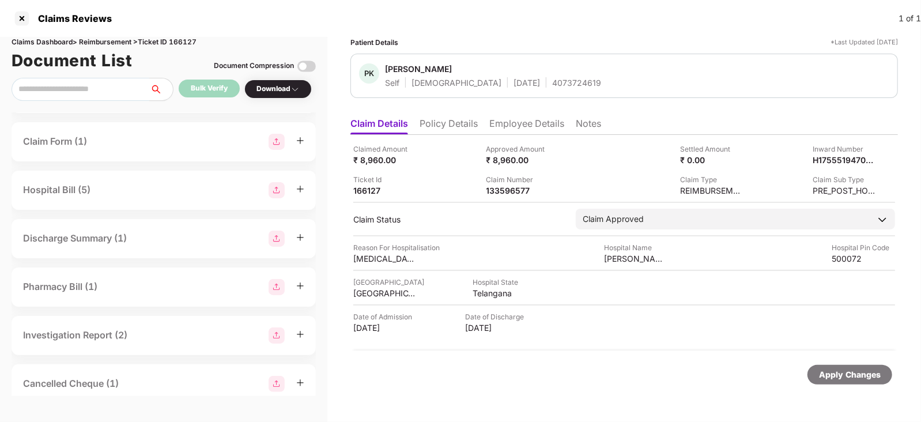
scroll to position [90, 0]
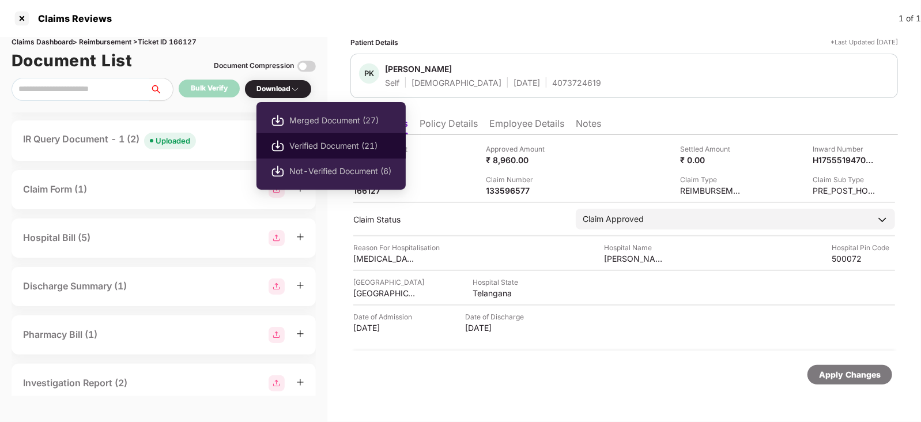
click at [306, 138] on li "Verified Document (21)" at bounding box center [331, 145] width 149 height 25
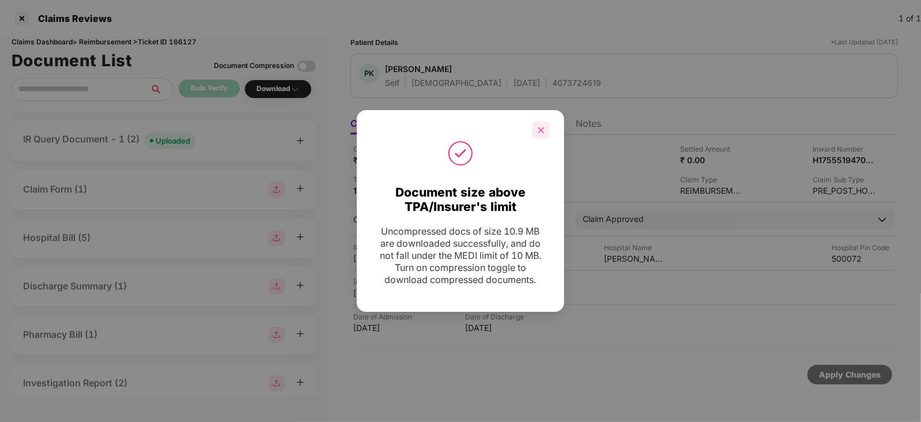
click at [543, 134] on icon "close" at bounding box center [541, 130] width 8 height 8
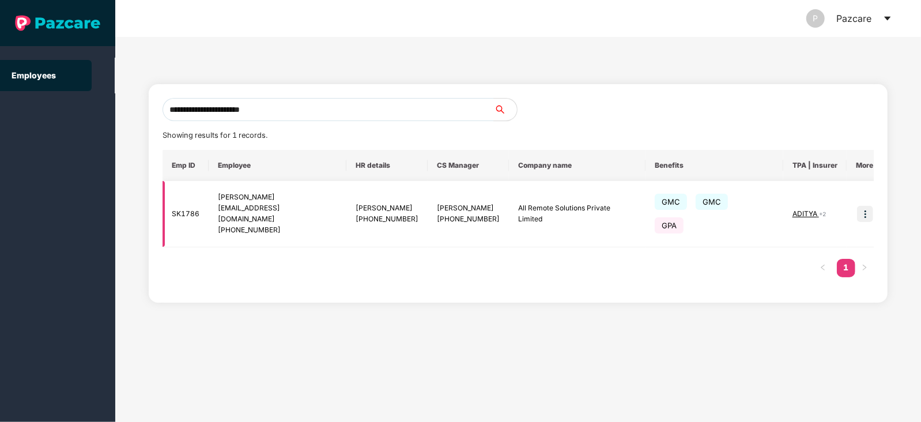
type input "**********"
click at [857, 209] on img at bounding box center [865, 214] width 16 height 16
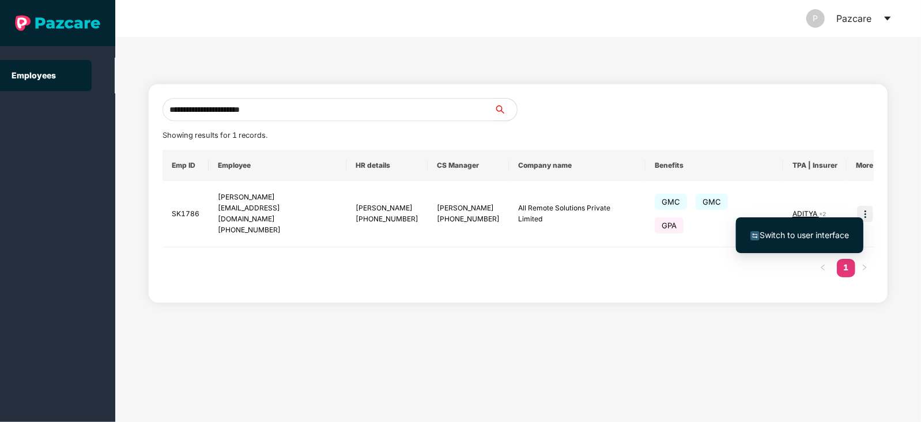
click at [793, 244] on li "Switch to user interface" at bounding box center [799, 235] width 127 height 24
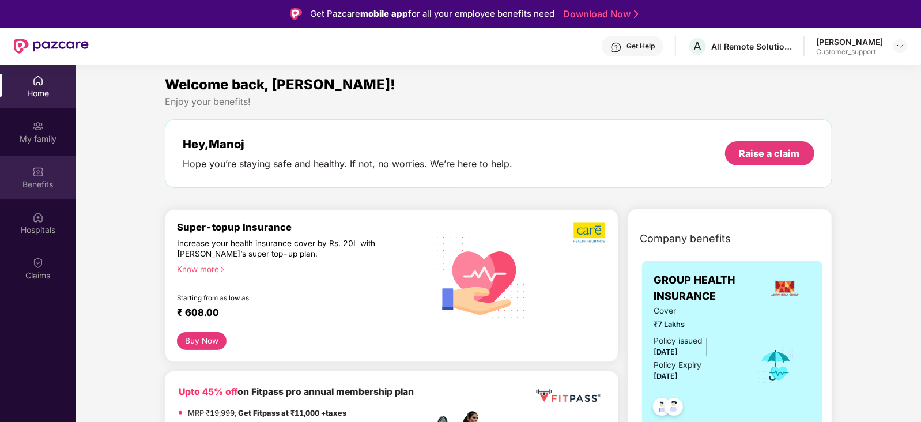
click at [37, 183] on div "Benefits" at bounding box center [38, 185] width 76 height 12
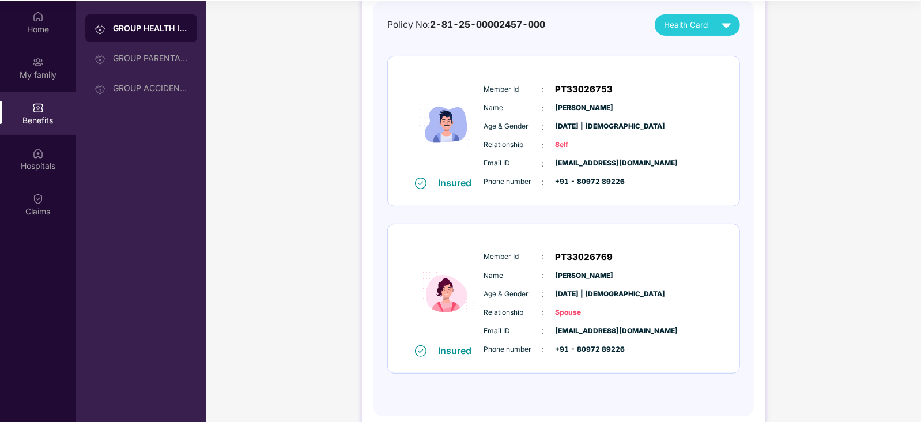
scroll to position [137, 0]
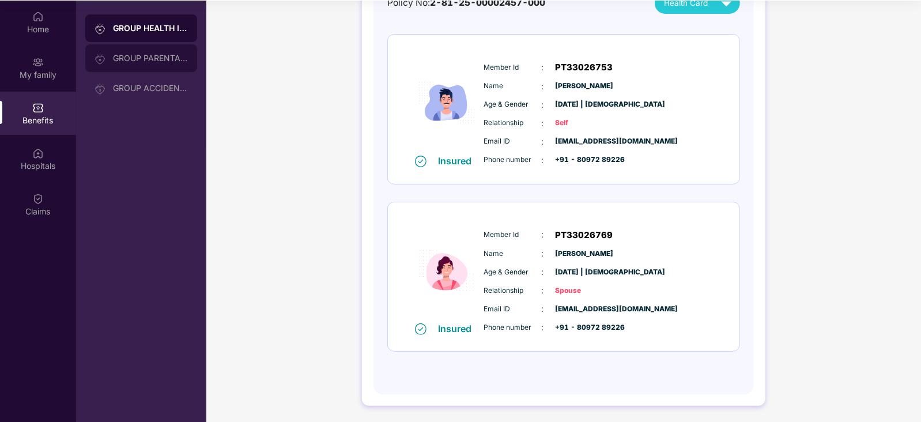
click at [164, 68] on div "GROUP PARENTAL POLICY" at bounding box center [141, 58] width 112 height 28
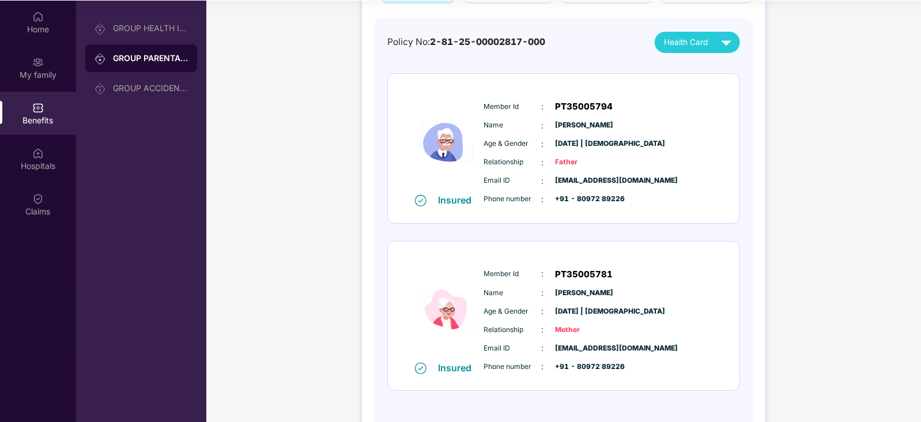
scroll to position [0, 0]
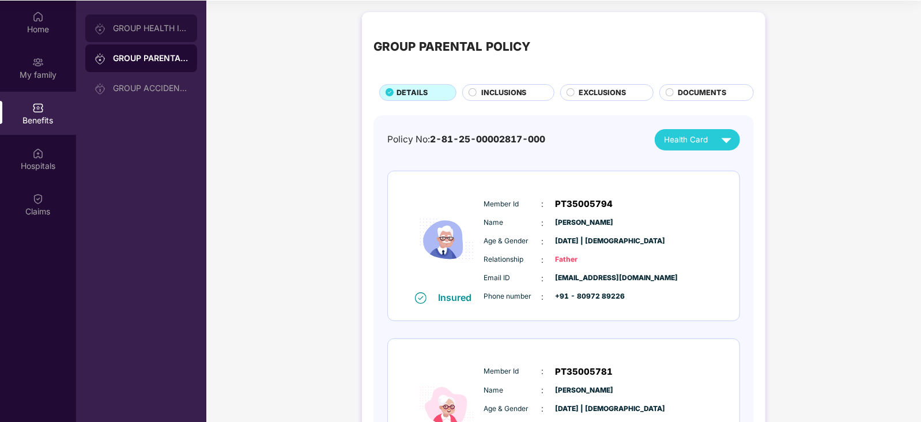
click at [135, 40] on div "GROUP HEALTH INSURANCE" at bounding box center [141, 28] width 112 height 28
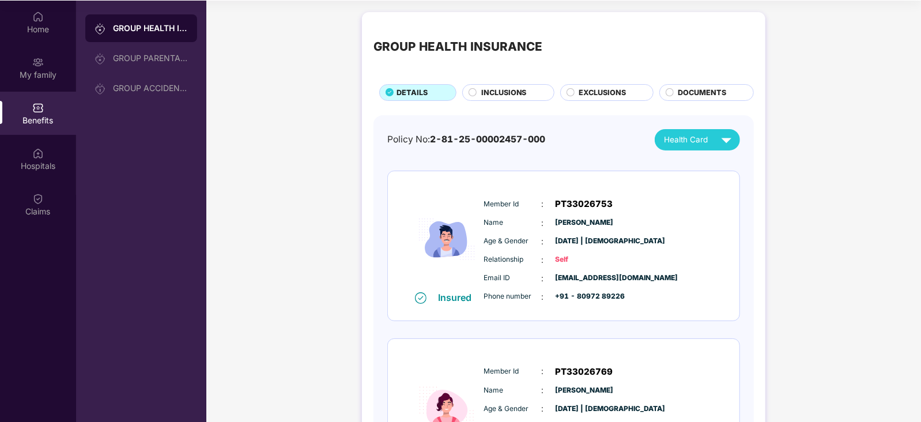
click at [582, 206] on span "PT33026753" at bounding box center [585, 204] width 58 height 14
click at [581, 205] on span "PT33026753" at bounding box center [585, 204] width 58 height 14
copy span "PT33026753"
click at [581, 205] on span "PT33026753" at bounding box center [585, 204] width 58 height 14
click at [571, 218] on span "Manoj Gupta" at bounding box center [585, 222] width 58 height 11
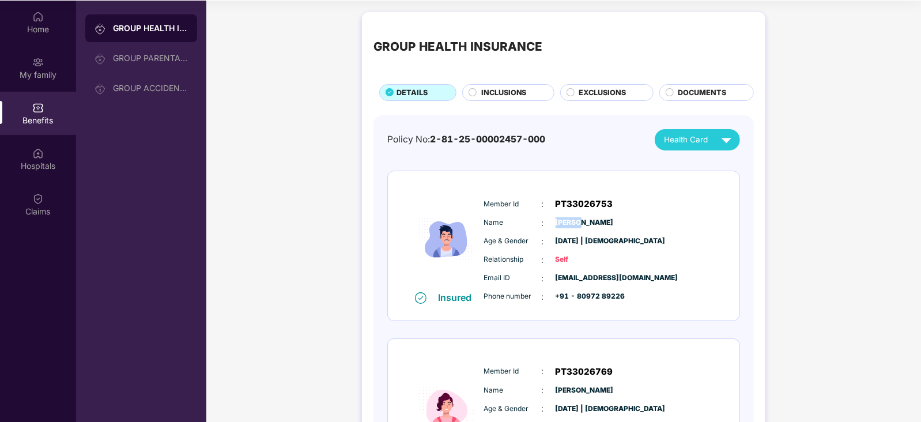
click at [571, 218] on span "Manoj Gupta" at bounding box center [585, 222] width 58 height 11
copy span "Manoj Gupta"
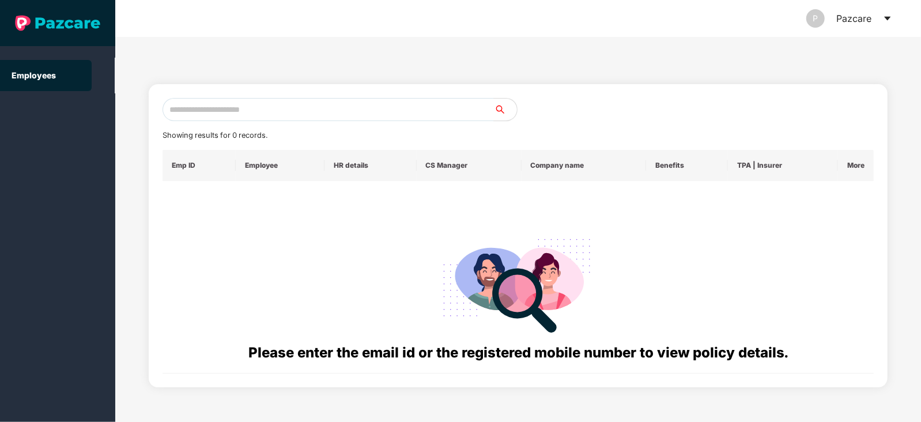
click at [300, 122] on div "Showing results for 0 records. Emp ID Employee HR details CS Manager Company na…" at bounding box center [518, 236] width 711 height 276
click at [314, 112] on input "text" at bounding box center [328, 109] width 331 height 23
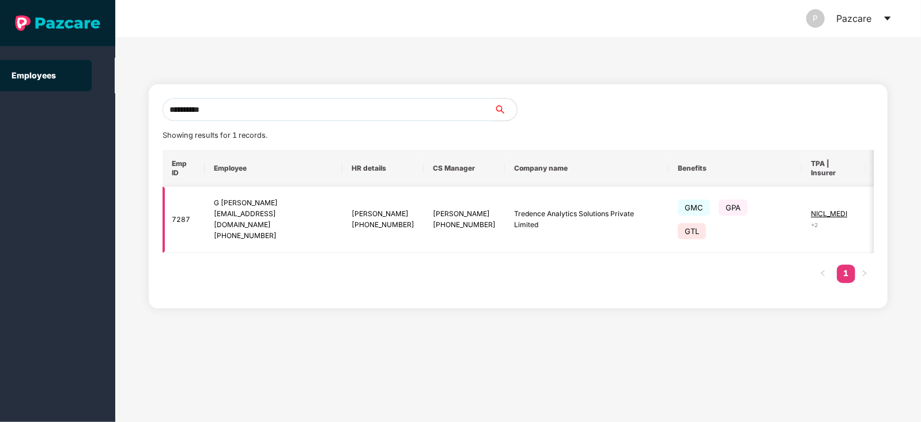
scroll to position [0, 14]
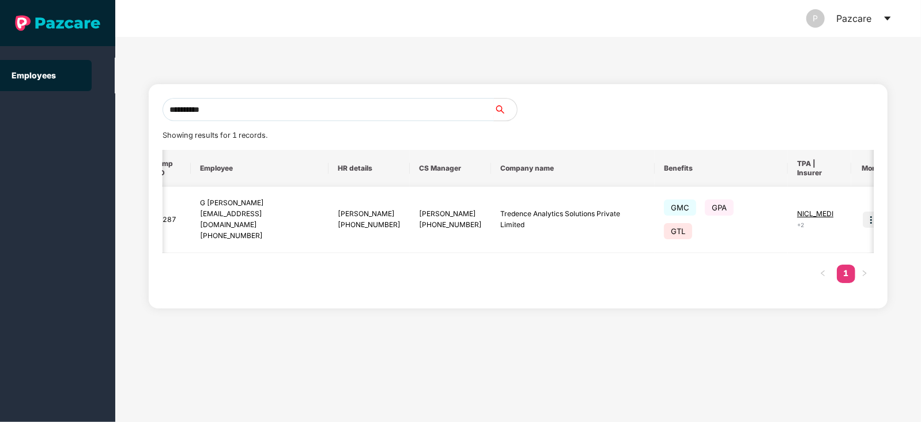
type input "**********"
click at [863, 220] on img at bounding box center [871, 220] width 16 height 16
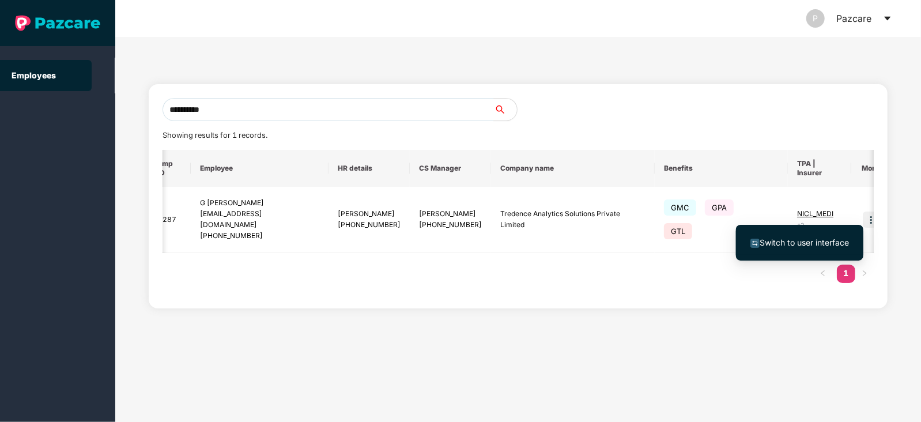
click at [830, 231] on li "Switch to user interface" at bounding box center [799, 243] width 127 height 24
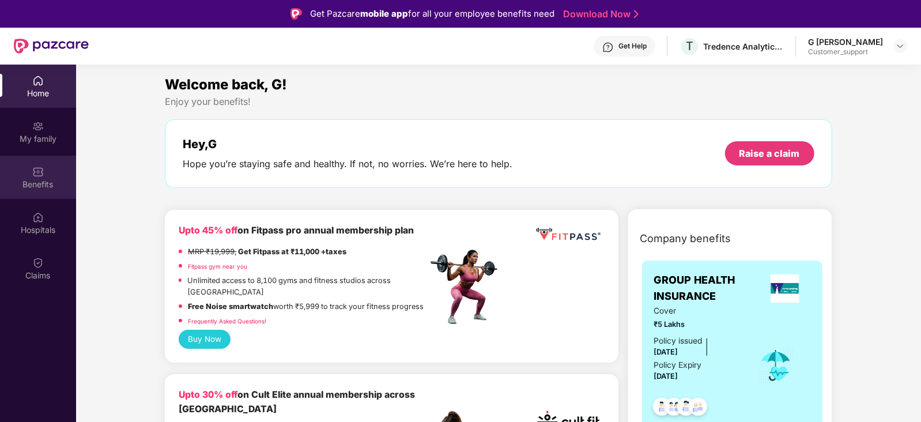
click at [37, 190] on div "Benefits" at bounding box center [38, 177] width 76 height 43
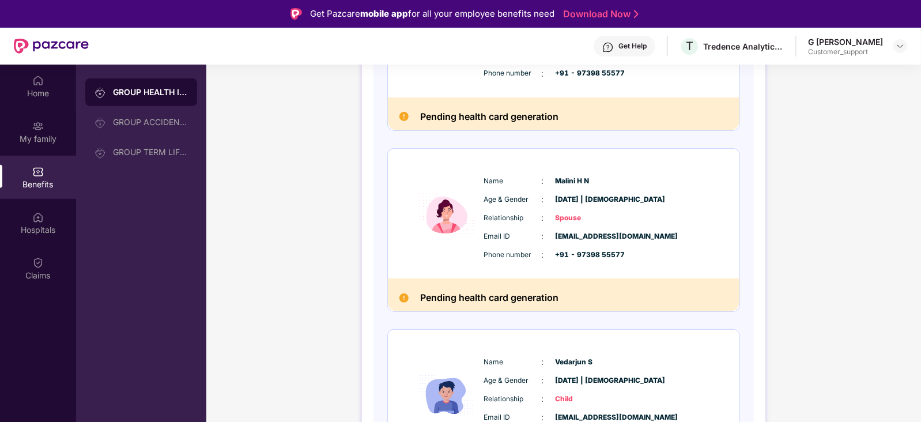
scroll to position [270, 0]
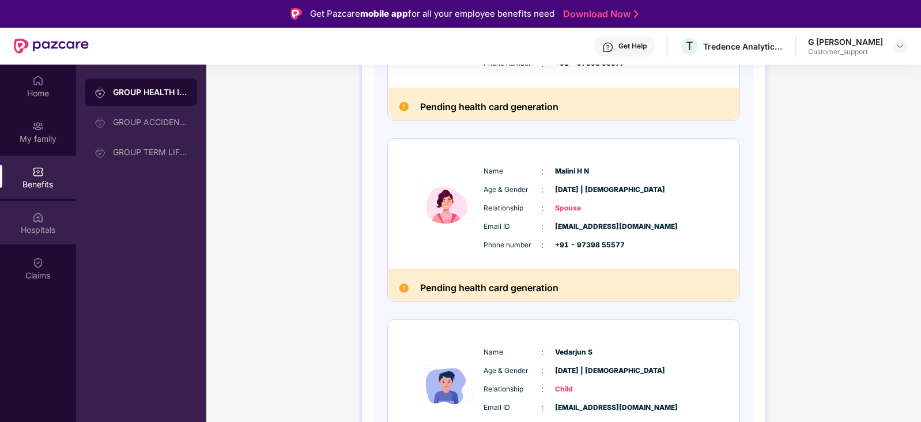
click at [38, 243] on div "Hospitals" at bounding box center [38, 222] width 76 height 43
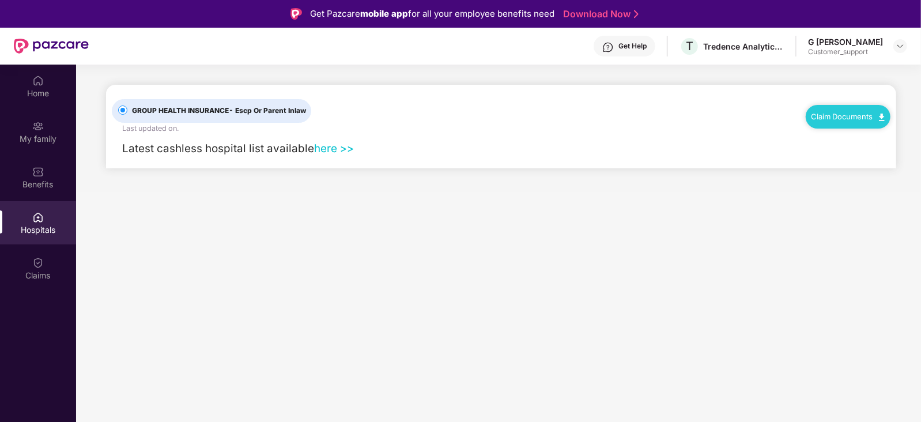
click at [36, 278] on div "Claims" at bounding box center [38, 276] width 76 height 12
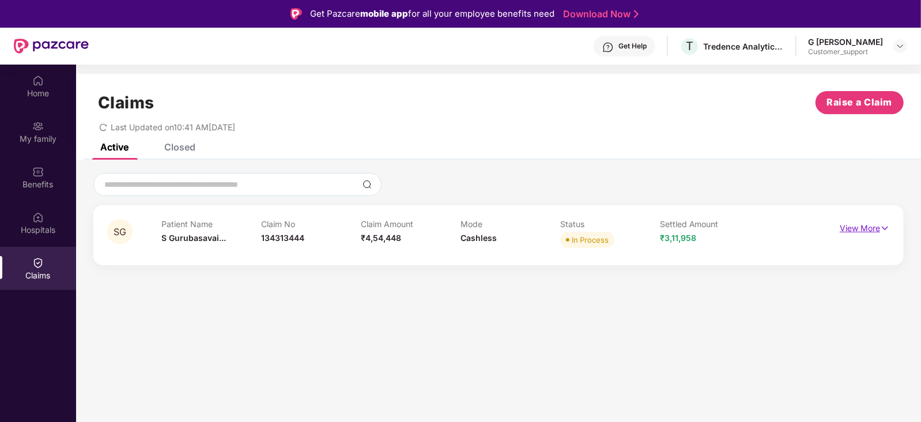
click at [868, 229] on p "View More" at bounding box center [865, 227] width 50 height 16
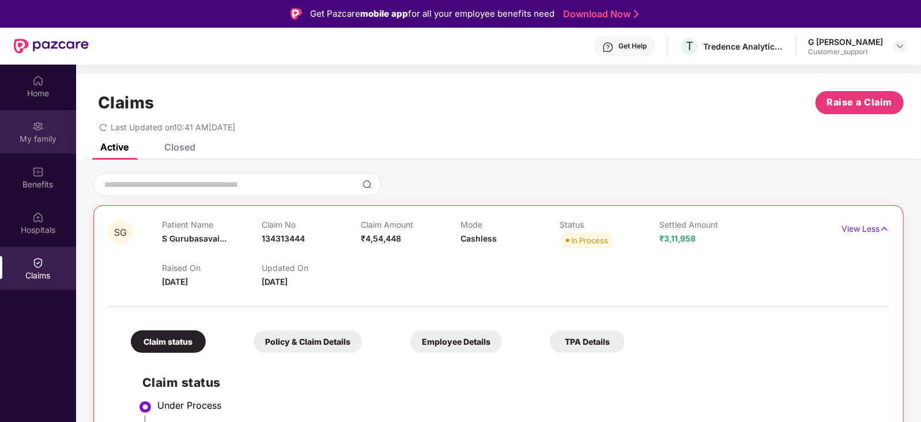
click at [31, 151] on div "My family" at bounding box center [38, 131] width 76 height 43
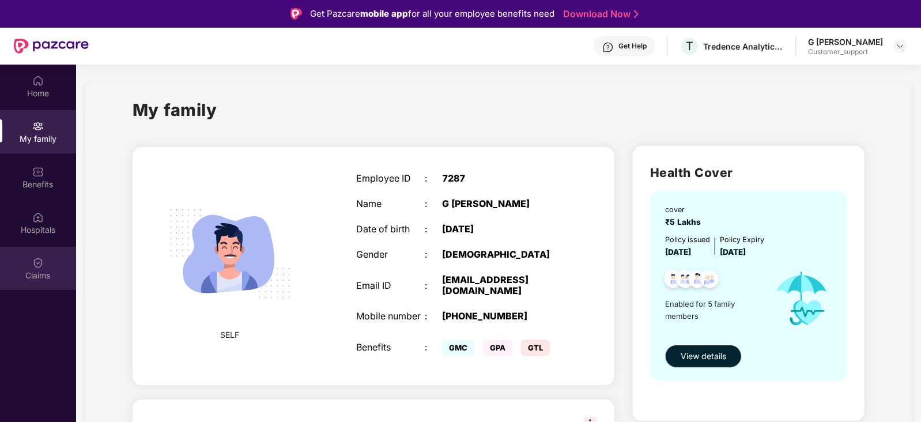
click at [36, 256] on div at bounding box center [38, 262] width 12 height 12
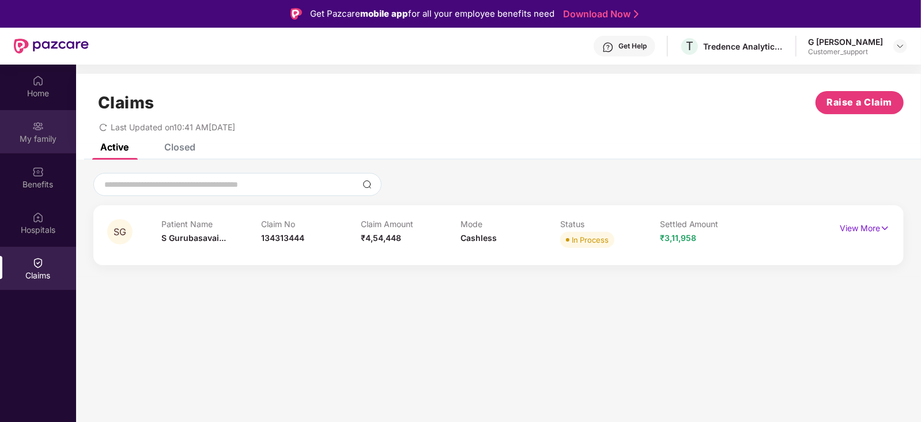
click at [32, 129] on img at bounding box center [38, 126] width 12 height 12
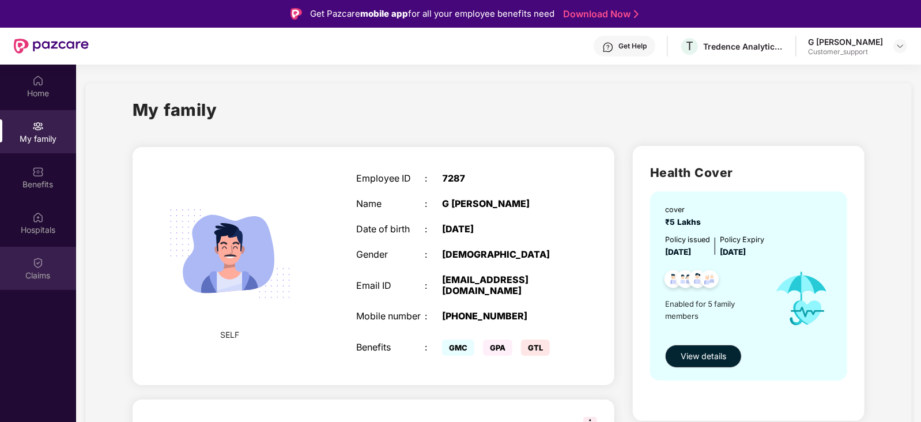
click at [40, 268] on img at bounding box center [38, 263] width 12 height 12
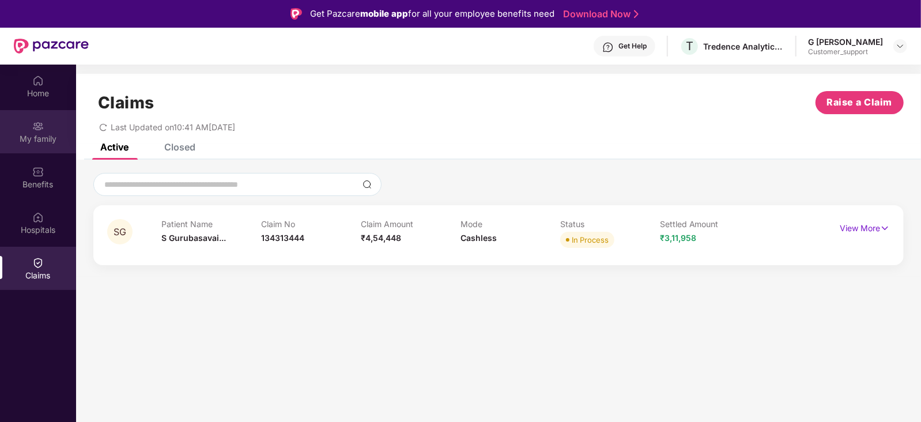
click at [32, 119] on div at bounding box center [38, 125] width 12 height 12
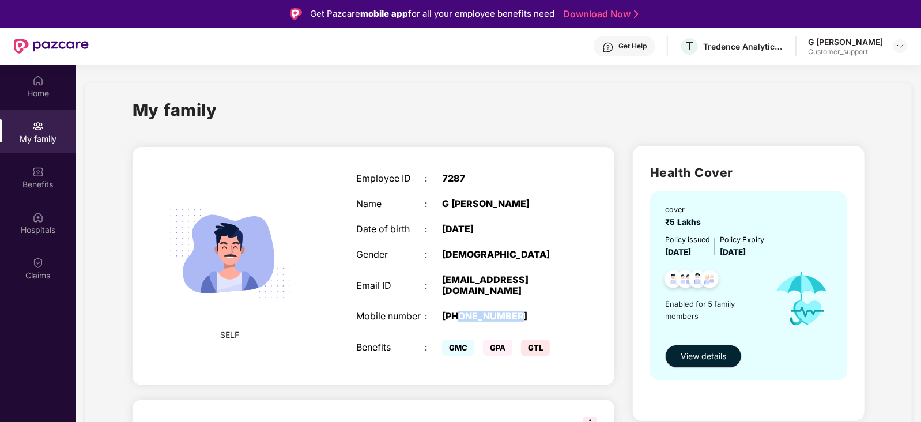
drag, startPoint x: 465, startPoint y: 321, endPoint x: 521, endPoint y: 321, distance: 55.9
click at [521, 321] on div "+919739855577" at bounding box center [502, 316] width 120 height 11
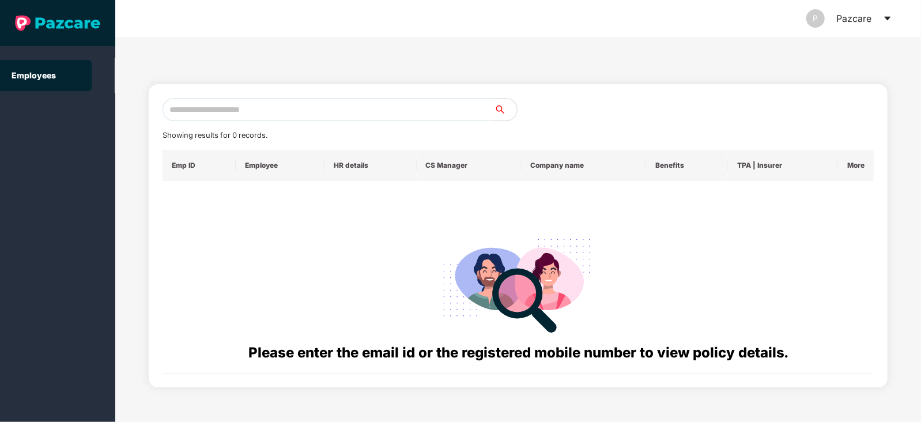
click at [340, 102] on input "text" at bounding box center [328, 109] width 331 height 23
paste input "**********"
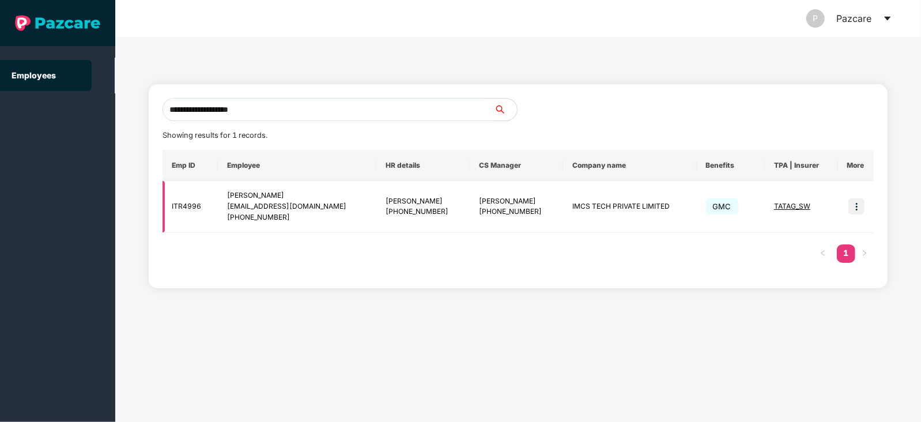
click at [798, 204] on span "TATAG_SW" at bounding box center [792, 206] width 36 height 9
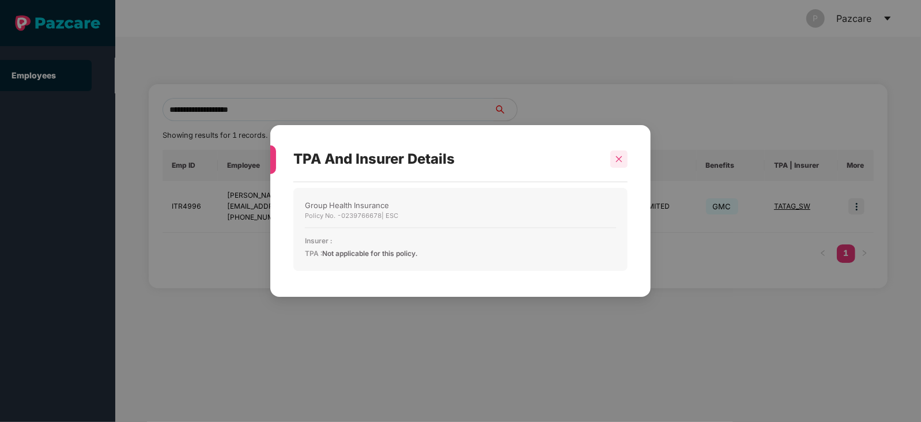
click at [613, 153] on div at bounding box center [618, 158] width 17 height 17
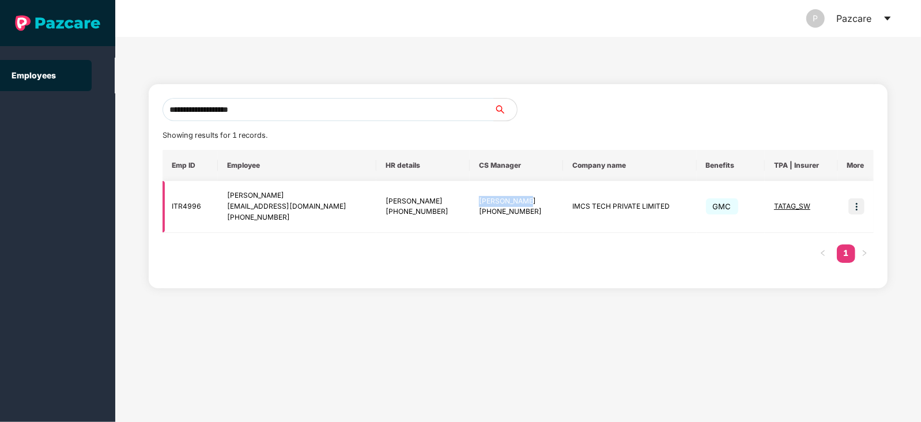
drag, startPoint x: 444, startPoint y: 202, endPoint x: 491, endPoint y: 201, distance: 46.1
click at [491, 201] on td "Harshal Bedi +917696902815" at bounding box center [516, 207] width 93 height 52
click at [852, 205] on img at bounding box center [857, 206] width 16 height 16
drag, startPoint x: 542, startPoint y: 206, endPoint x: 643, endPoint y: 204, distance: 100.9
click at [643, 204] on td "IMCS TECH PRIVATE LIMITED" at bounding box center [629, 207] width 133 height 52
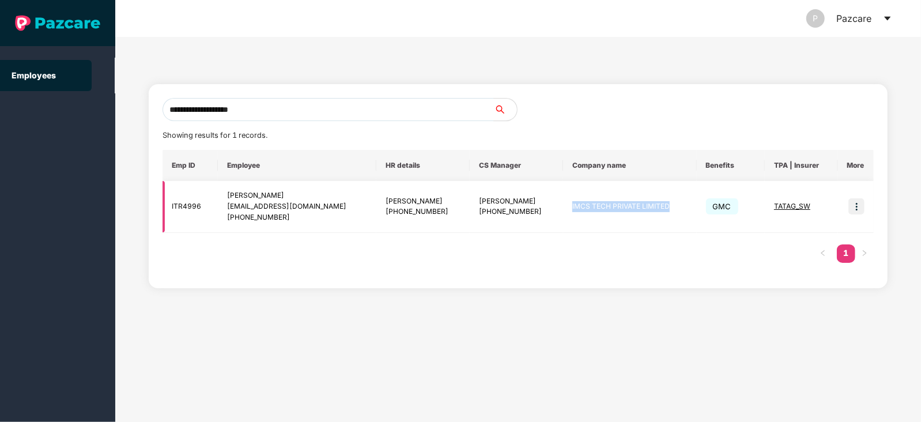
click at [598, 206] on td "IMCS TECH PRIVATE LIMITED" at bounding box center [629, 207] width 133 height 52
click at [781, 210] on div "TATAG_SW" at bounding box center [801, 206] width 55 height 11
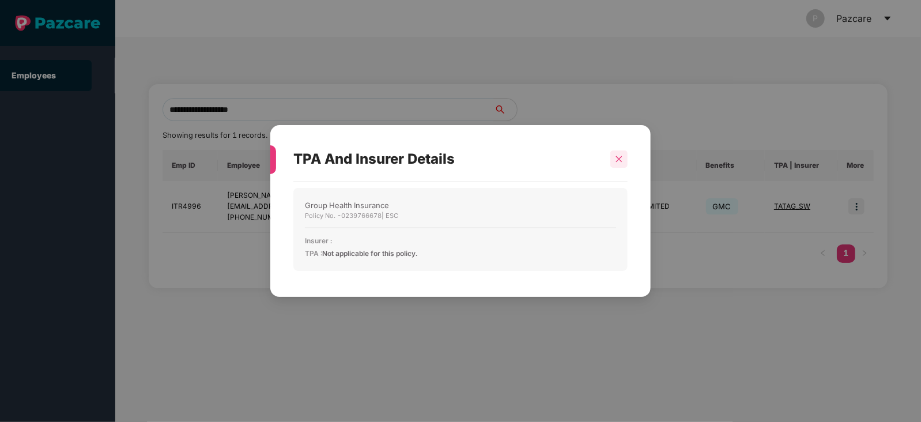
click at [623, 160] on div at bounding box center [618, 158] width 17 height 17
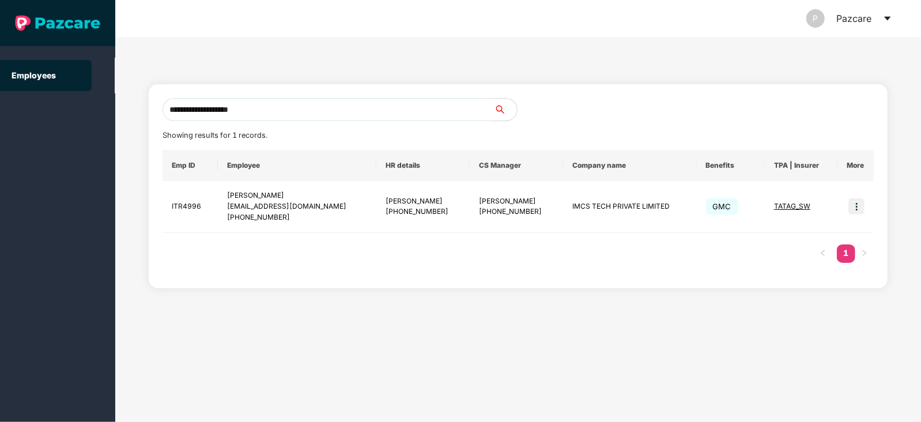
click at [323, 111] on input "**********" at bounding box center [328, 109] width 331 height 23
paste input "***"
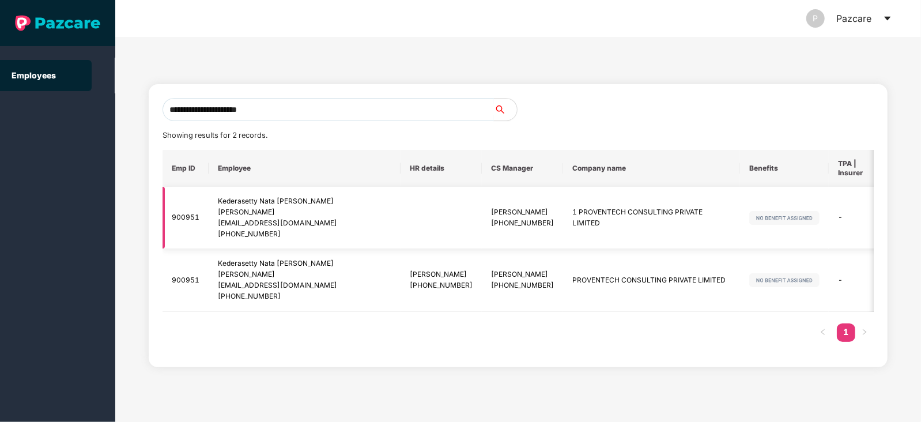
scroll to position [0, 26]
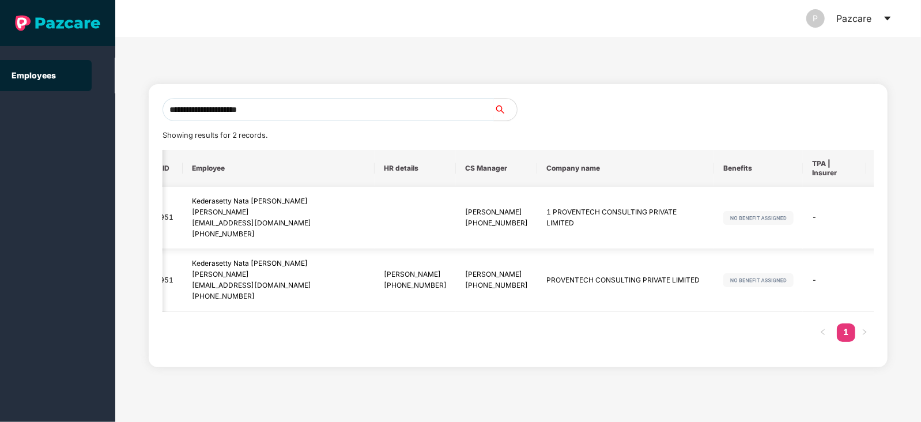
type input "**********"
click at [879, 220] on img at bounding box center [887, 218] width 16 height 16
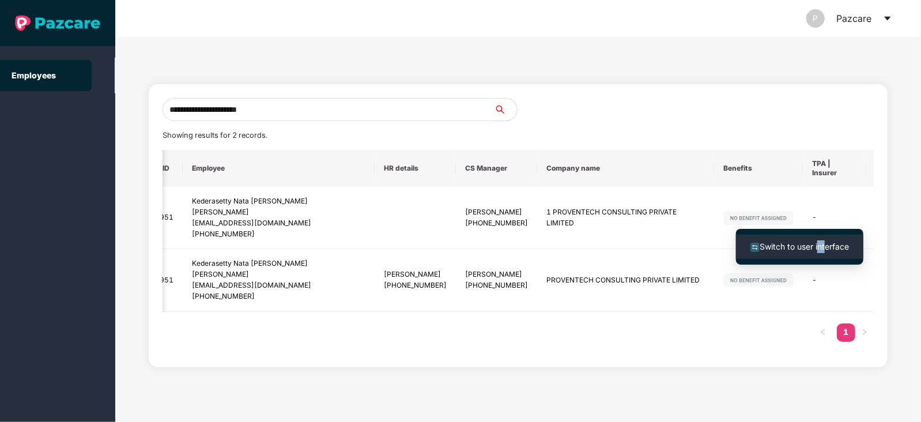
drag, startPoint x: 827, startPoint y: 230, endPoint x: 805, endPoint y: 248, distance: 28.6
click at [805, 248] on ul "Switch to user interface" at bounding box center [799, 247] width 127 height 36
click at [805, 248] on span "Switch to user interface" at bounding box center [804, 247] width 89 height 10
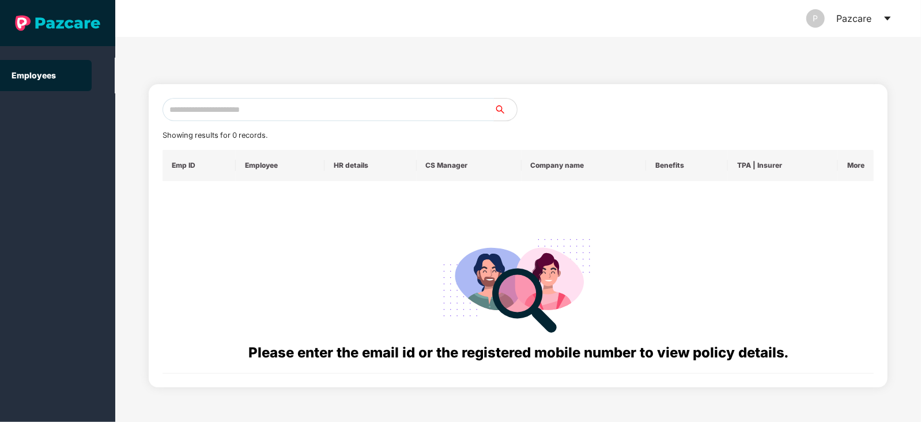
click at [375, 112] on input "text" at bounding box center [328, 109] width 331 height 23
paste input "**********"
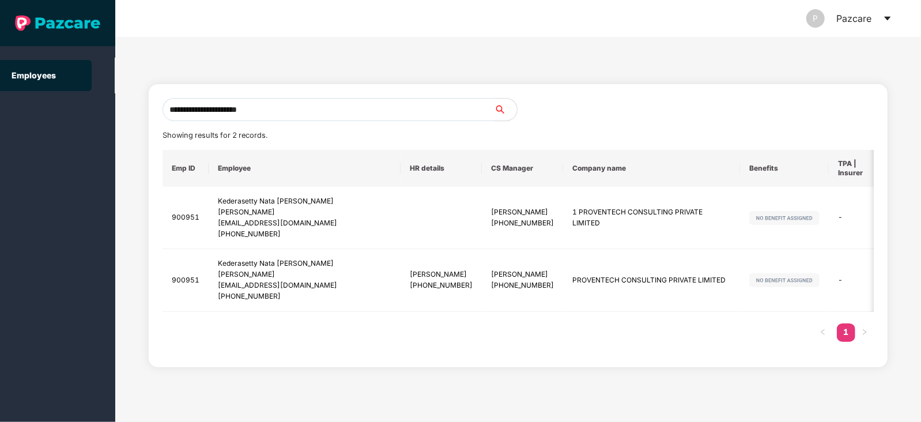
type input "**********"
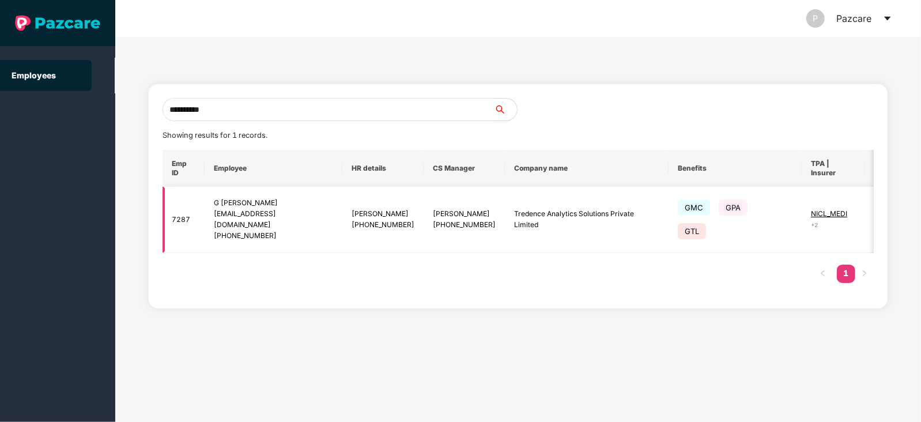
scroll to position [0, 14]
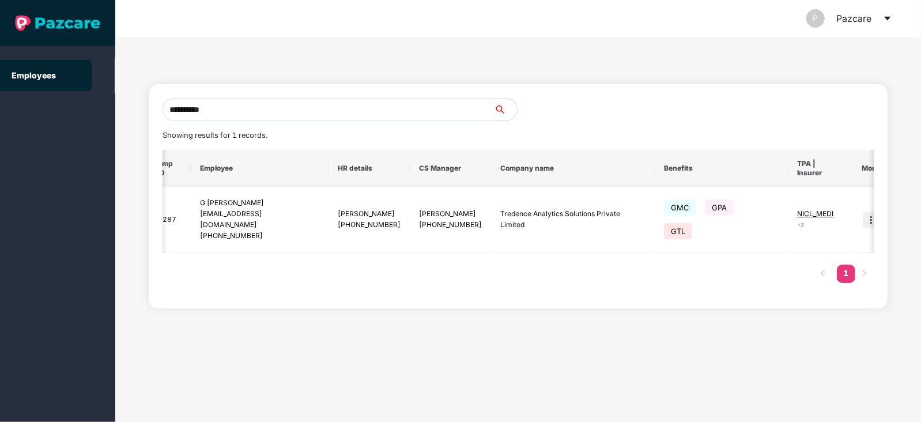
type input "**********"
click at [863, 212] on img at bounding box center [871, 220] width 16 height 16
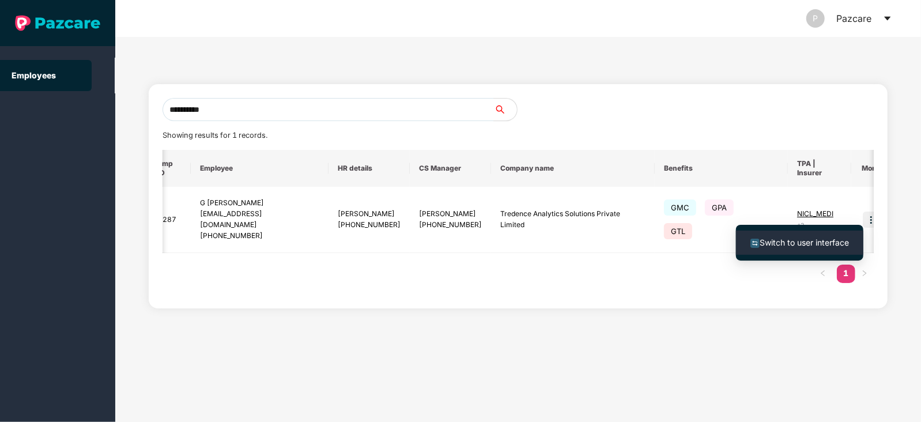
drag, startPoint x: 842, startPoint y: 212, endPoint x: 797, endPoint y: 248, distance: 58.2
click at [797, 248] on ul "Switch to user interface" at bounding box center [799, 243] width 127 height 36
click at [797, 248] on span "Switch to user interface" at bounding box center [800, 242] width 99 height 13
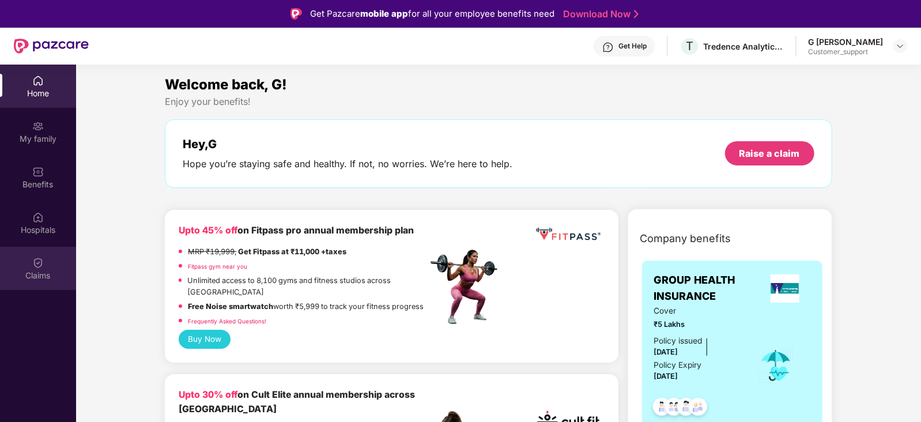
click at [22, 268] on div "Claims" at bounding box center [38, 268] width 76 height 43
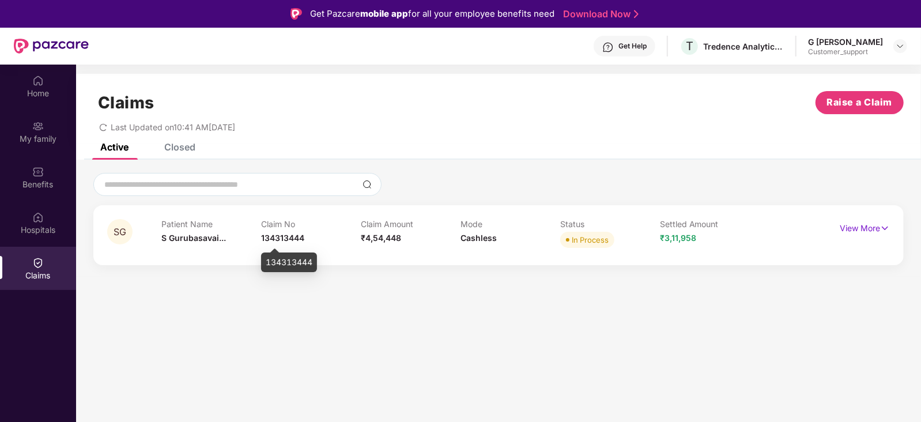
click at [287, 236] on span "134313444" at bounding box center [282, 238] width 43 height 10
copy span "134313444"
click at [287, 236] on span "134313444" at bounding box center [282, 238] width 43 height 10
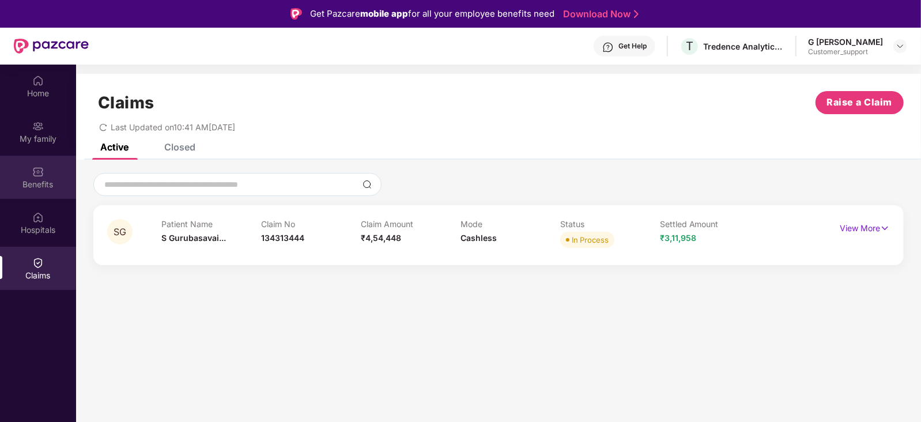
click at [37, 191] on div "Benefits" at bounding box center [38, 177] width 76 height 43
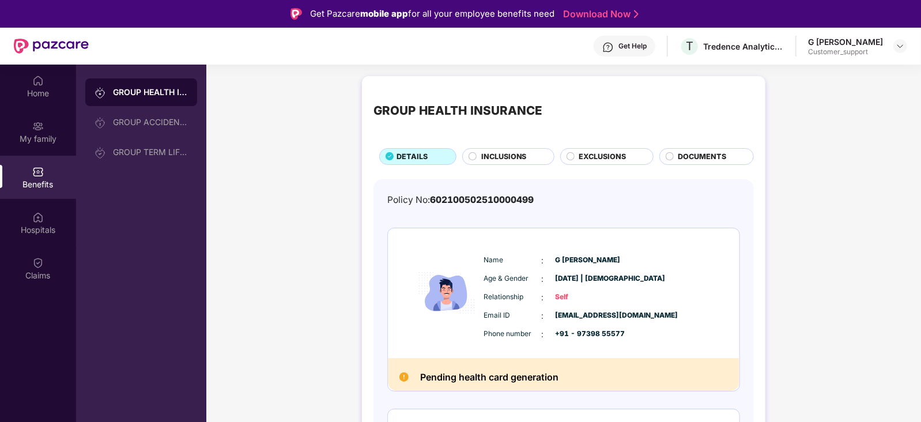
click at [494, 163] on div "INCLUSIONS" at bounding box center [512, 157] width 73 height 13
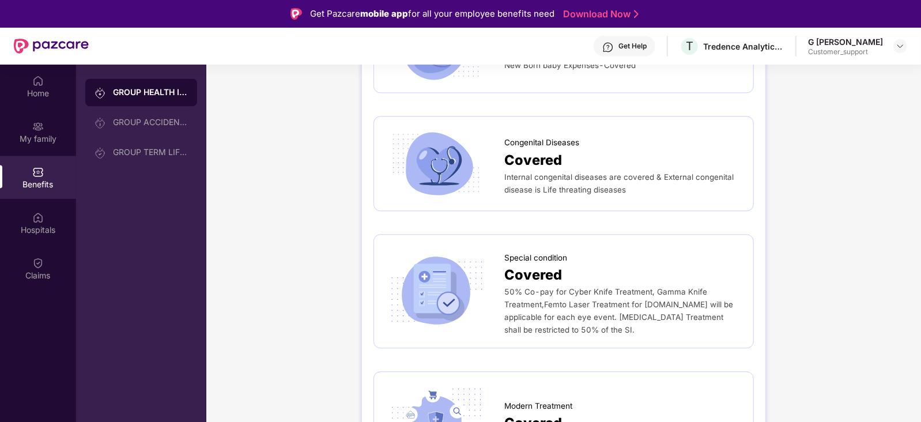
scroll to position [831, 0]
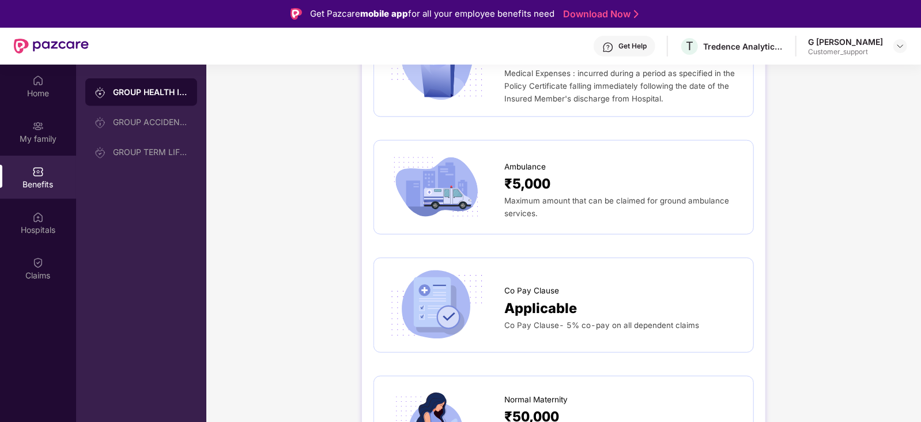
click at [576, 300] on div "Applicable" at bounding box center [622, 307] width 237 height 21
click at [590, 320] on span "Co Pay Clause- 5% co-pay on all dependent claims" at bounding box center [601, 324] width 195 height 9
click at [567, 320] on span "Co Pay Clause- 5% co-pay on all dependent claims" at bounding box center [601, 324] width 195 height 9
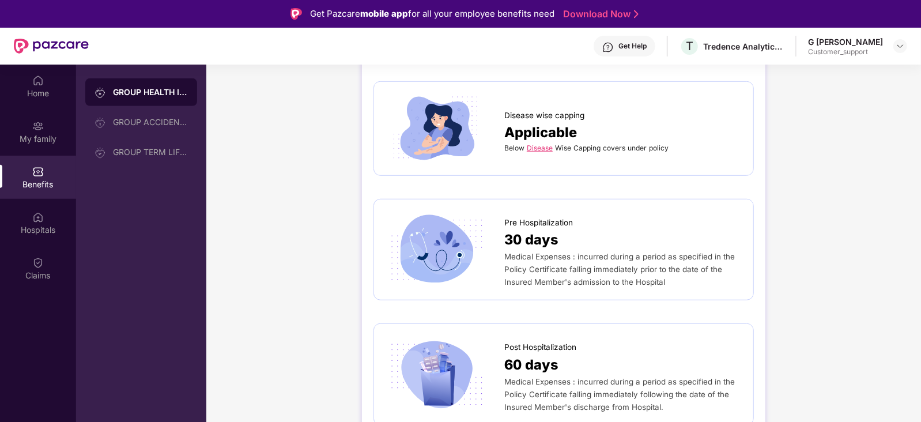
scroll to position [0, 0]
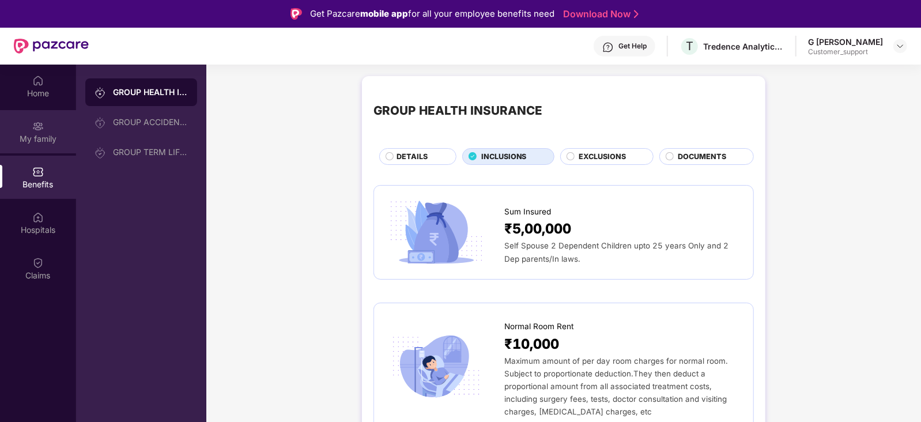
click at [35, 116] on div "My family" at bounding box center [38, 131] width 76 height 43
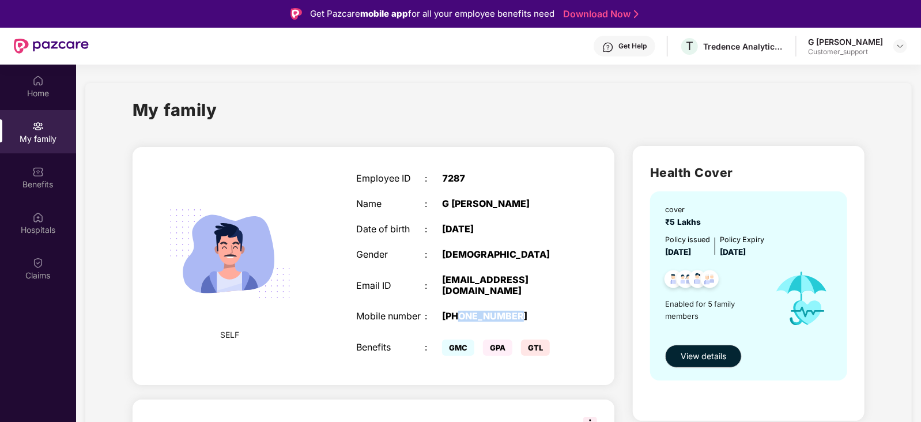
drag, startPoint x: 466, startPoint y: 320, endPoint x: 526, endPoint y: 322, distance: 60.5
click at [526, 322] on div "[PHONE_NUMBER]" at bounding box center [502, 316] width 120 height 11
copy div "9739855577"
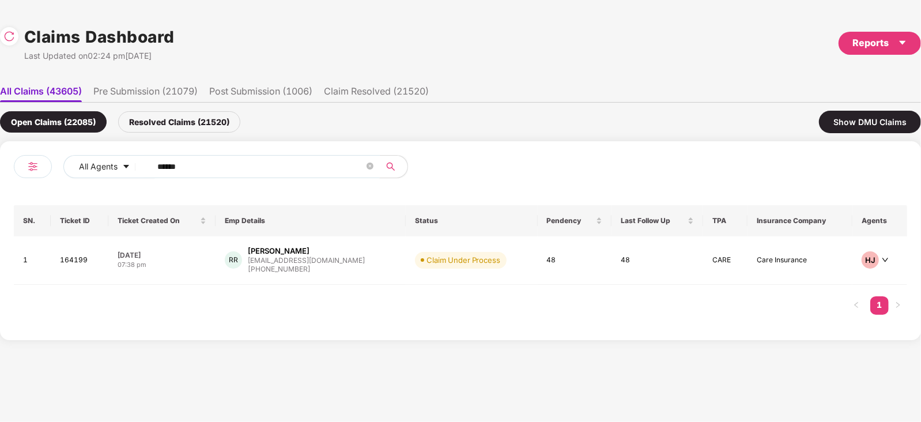
click at [331, 175] on input "******" at bounding box center [260, 166] width 207 height 17
paste input "text"
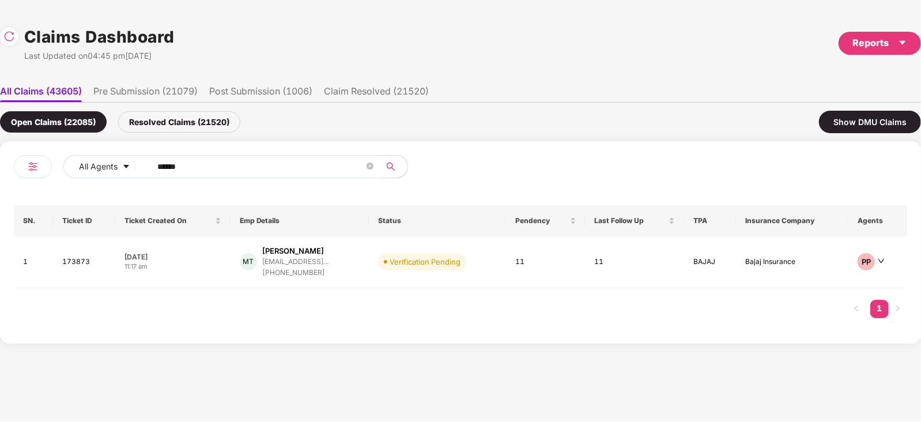
type input "******"
click at [350, 262] on div "MT Mahesh Kumar Tiwari maheshtiwari2017@gmail... +918707791695" at bounding box center [300, 262] width 120 height 33
click at [368, 242] on td "MT Mahesh Kumar Tiwari maheshtiwari2017@gmail... +918707791695" at bounding box center [300, 262] width 139 height 52
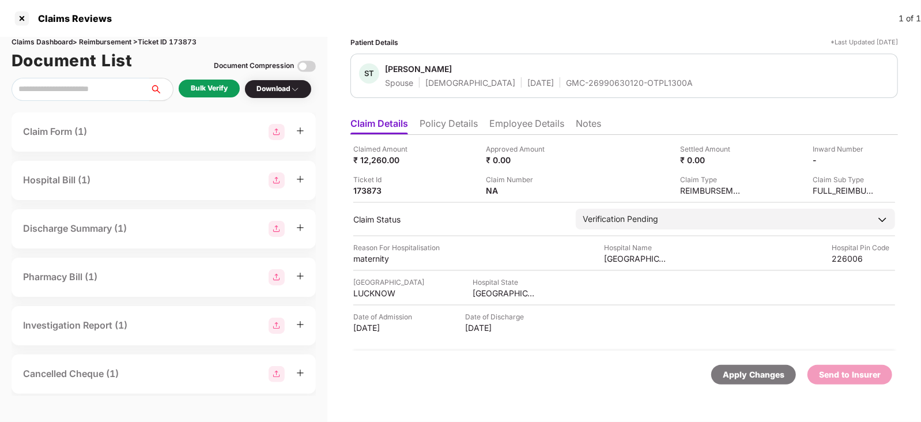
click at [447, 121] on li "Policy Details" at bounding box center [449, 126] width 58 height 17
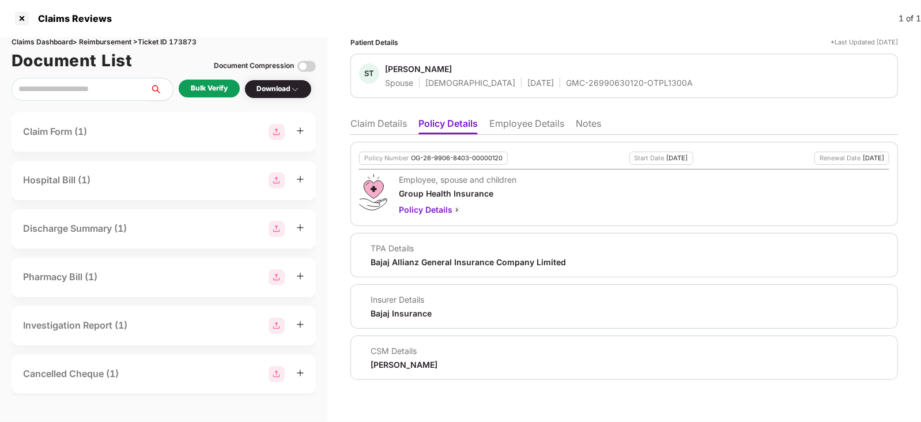
click at [525, 128] on li "Employee Details" at bounding box center [526, 126] width 75 height 17
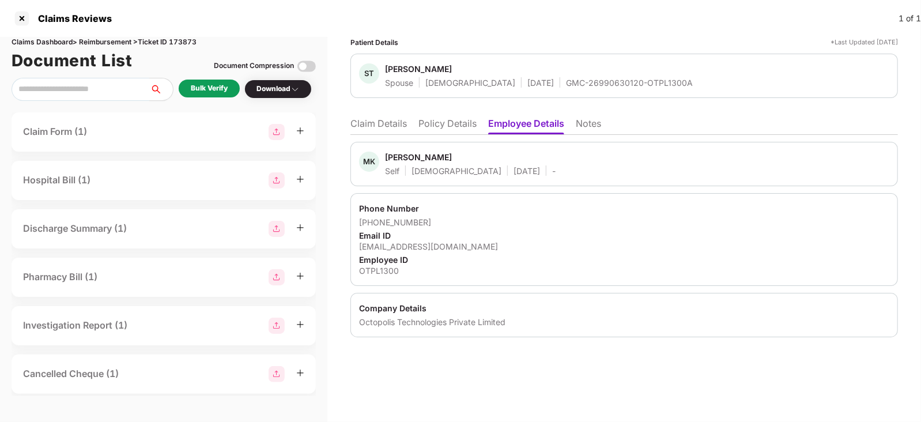
click at [374, 121] on li "Claim Details" at bounding box center [378, 126] width 56 height 17
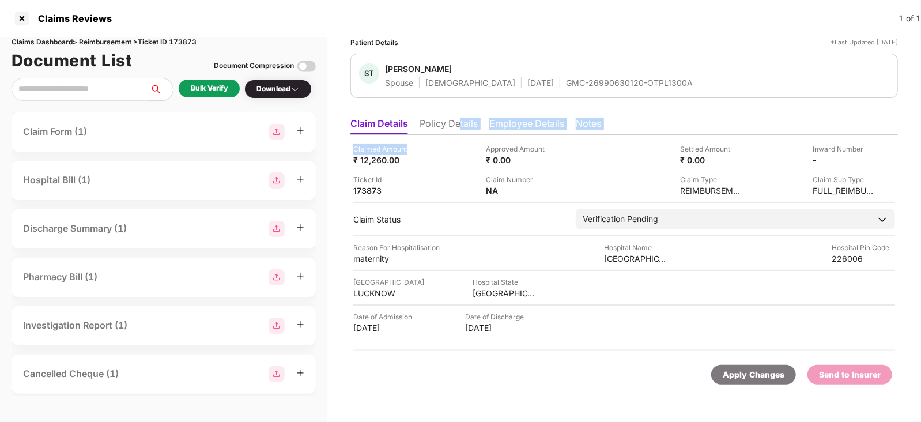
drag, startPoint x: 458, startPoint y: 140, endPoint x: 459, endPoint y: 133, distance: 7.5
click at [459, 133] on div "Claim Details Policy Details Employee Details Notes Claimed Amount ₹ 12,260.00 …" at bounding box center [624, 255] width 548 height 287
click at [459, 133] on li "Policy Details" at bounding box center [449, 126] width 58 height 17
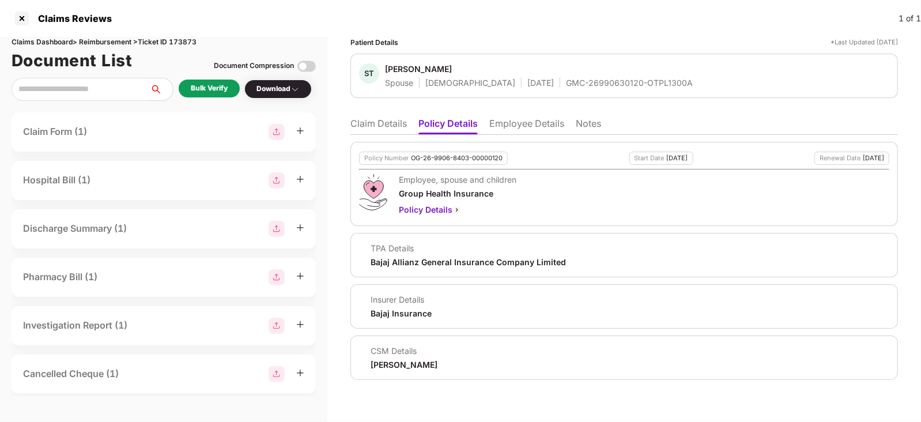
click at [387, 125] on li "Claim Details" at bounding box center [378, 126] width 56 height 17
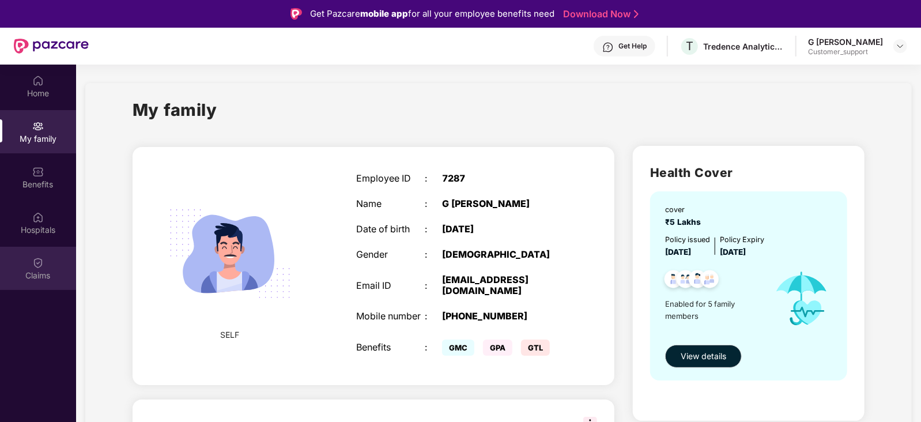
click at [23, 272] on div "Claims" at bounding box center [38, 276] width 76 height 12
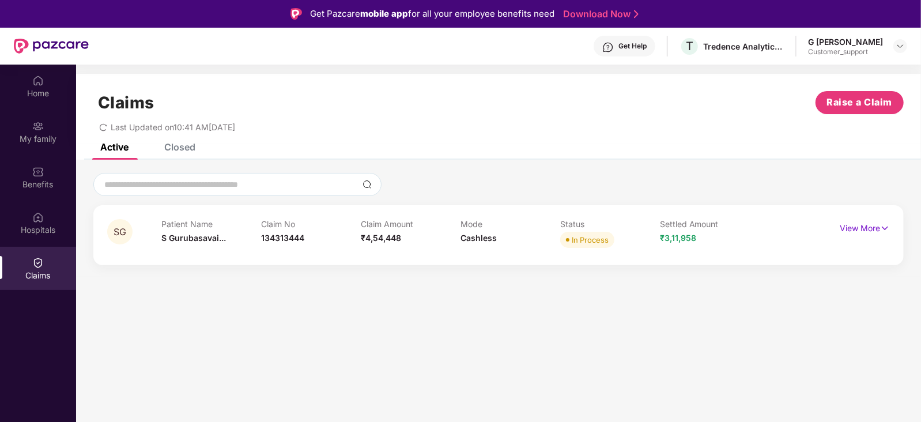
click at [284, 240] on span "134313444" at bounding box center [282, 238] width 43 height 10
copy span "134313444"
click at [284, 240] on span "134313444" at bounding box center [282, 238] width 43 height 10
copy span "134313444"
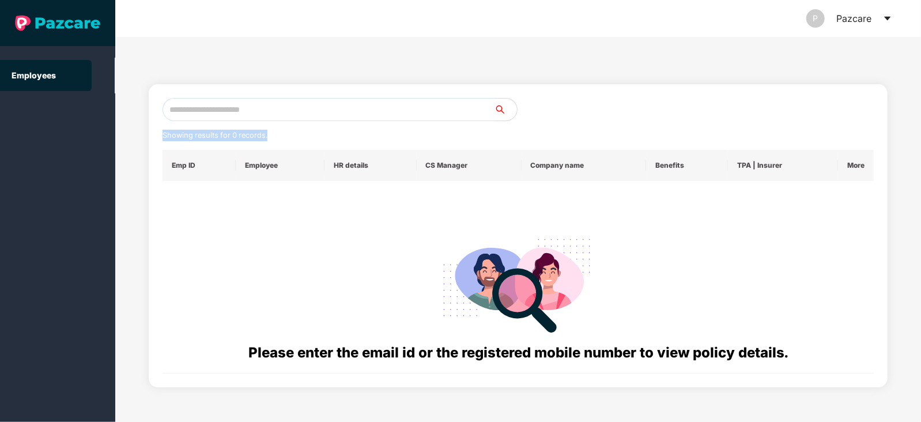
drag, startPoint x: 369, startPoint y: 123, endPoint x: 389, endPoint y: 102, distance: 28.6
click at [389, 102] on div "Showing results for 0 records. Emp ID Employee HR details CS Manager Company na…" at bounding box center [518, 236] width 711 height 276
click at [389, 102] on input "text" at bounding box center [328, 109] width 331 height 23
paste input "**********"
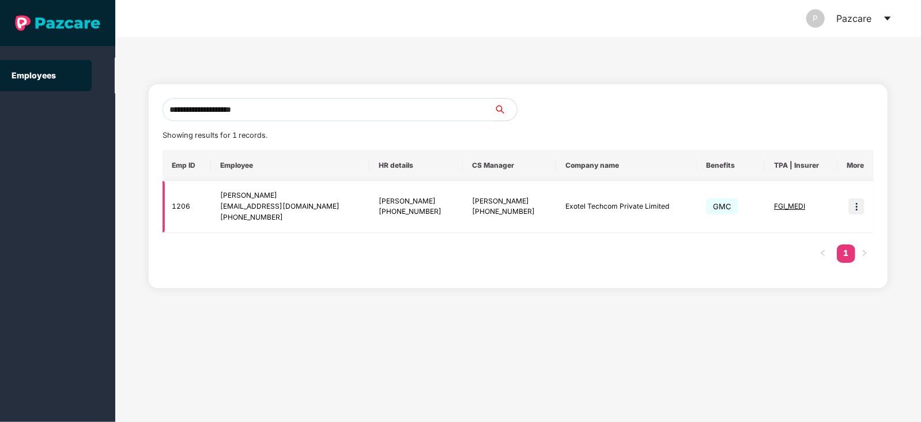
type input "**********"
click at [853, 207] on img at bounding box center [857, 206] width 16 height 16
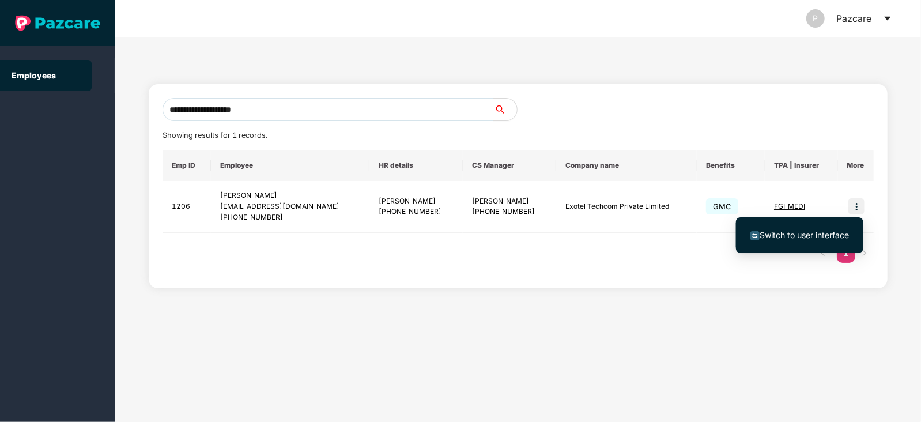
click at [799, 225] on li "Switch to user interface" at bounding box center [799, 235] width 127 height 24
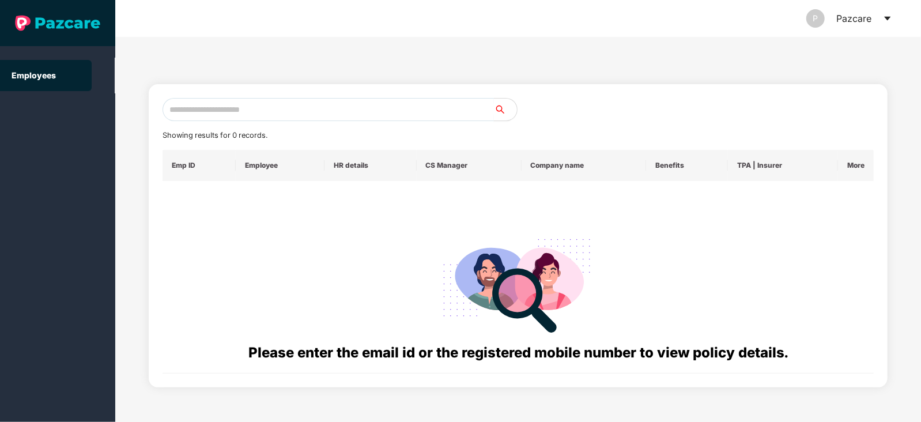
paste input "**********"
click at [326, 107] on input "**********" at bounding box center [328, 109] width 331 height 23
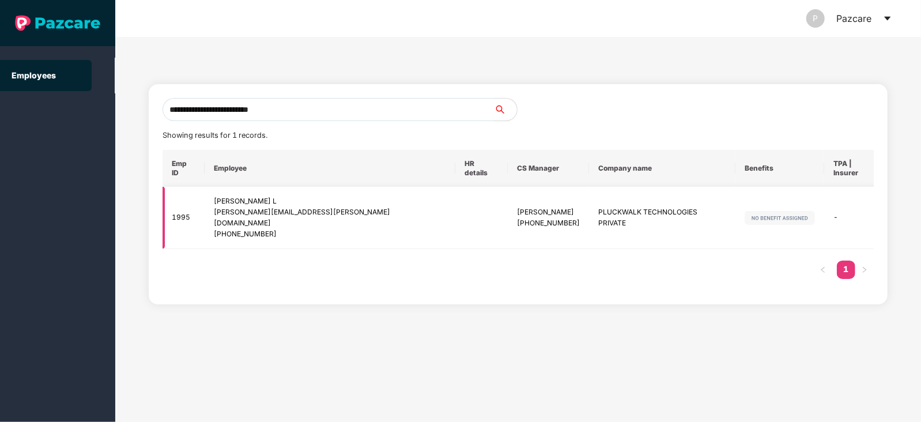
type input "**********"
click at [900, 210] on img at bounding box center [908, 218] width 16 height 16
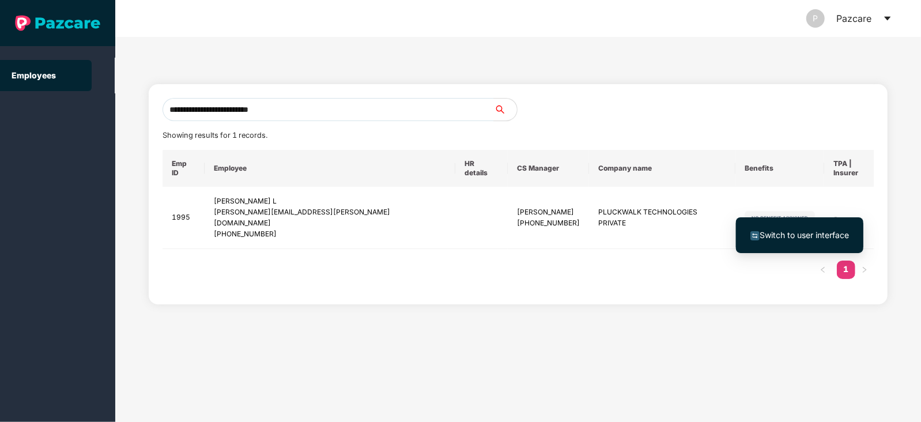
click at [798, 240] on span "Switch to user interface" at bounding box center [800, 235] width 99 height 13
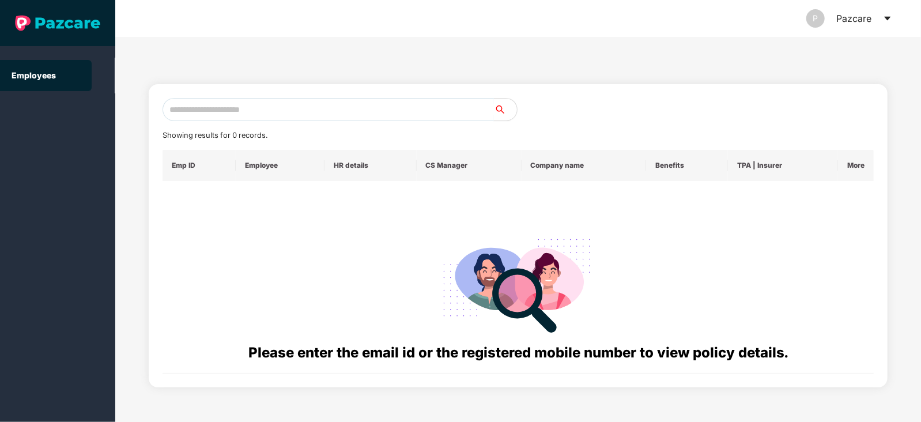
click at [364, 100] on input "text" at bounding box center [328, 109] width 331 height 23
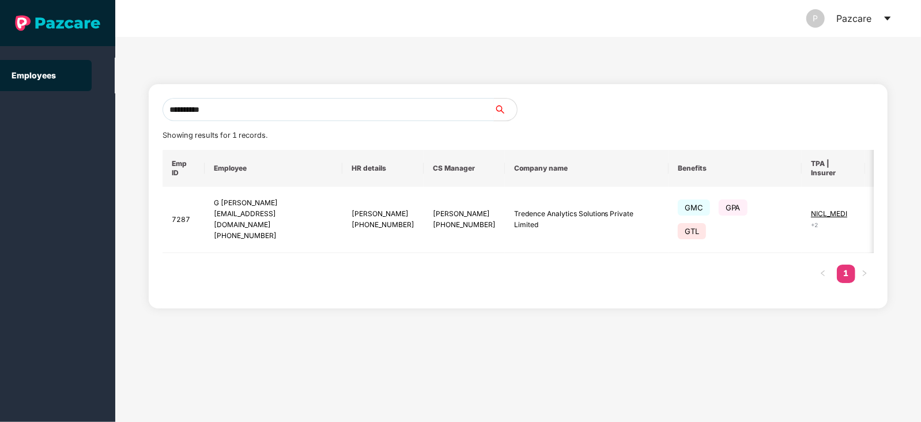
type input "**********"
drag, startPoint x: 877, startPoint y: 217, endPoint x: 863, endPoint y: 216, distance: 14.5
click at [863, 216] on div "**********" at bounding box center [518, 196] width 739 height 224
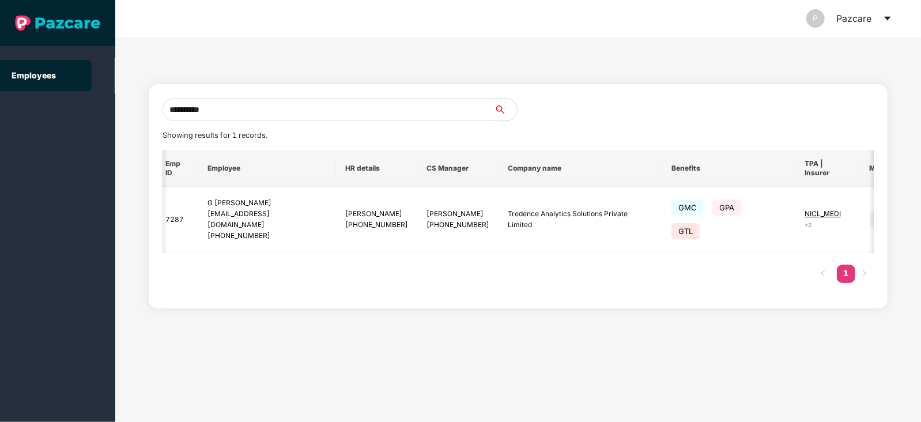
scroll to position [0, 10]
click at [866, 216] on img at bounding box center [874, 220] width 16 height 16
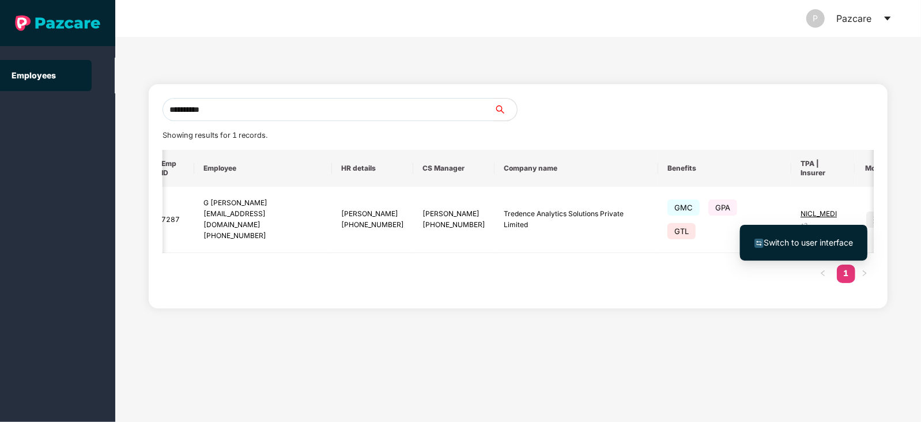
click at [770, 246] on span "Switch to user interface" at bounding box center [808, 242] width 89 height 10
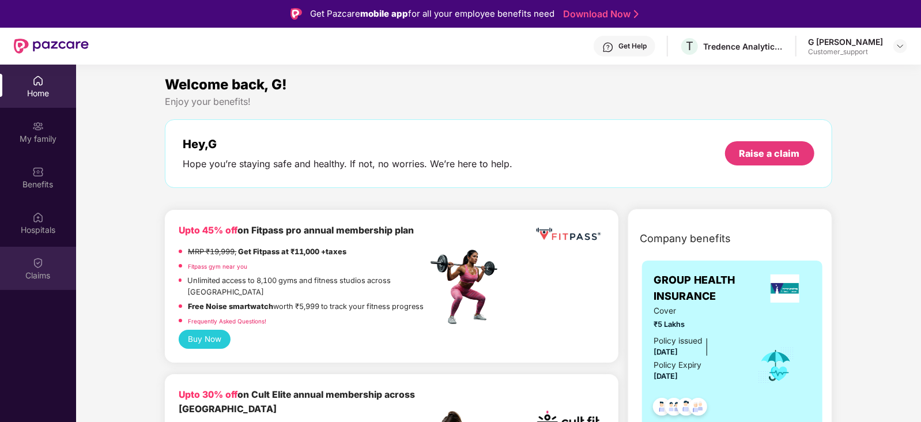
click at [37, 281] on div "Claims" at bounding box center [38, 268] width 76 height 43
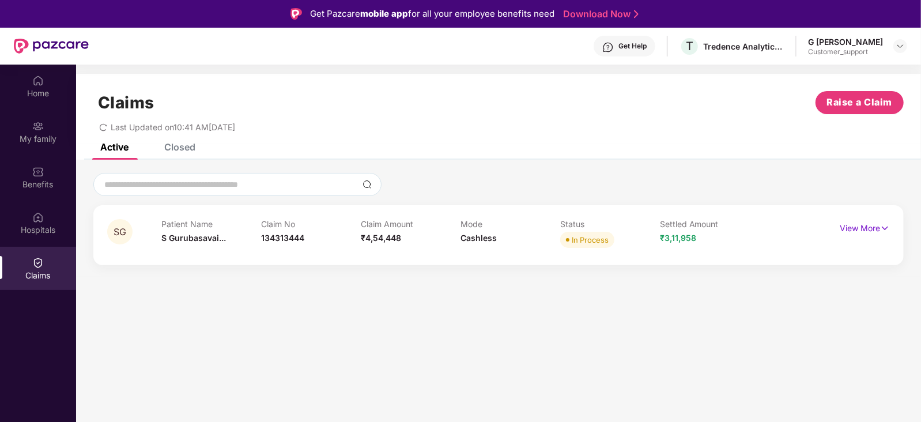
click at [296, 243] on div "Claim No 134313444" at bounding box center [311, 235] width 100 height 32
copy span "134313444"
click at [48, 180] on div "Benefits" at bounding box center [38, 185] width 76 height 12
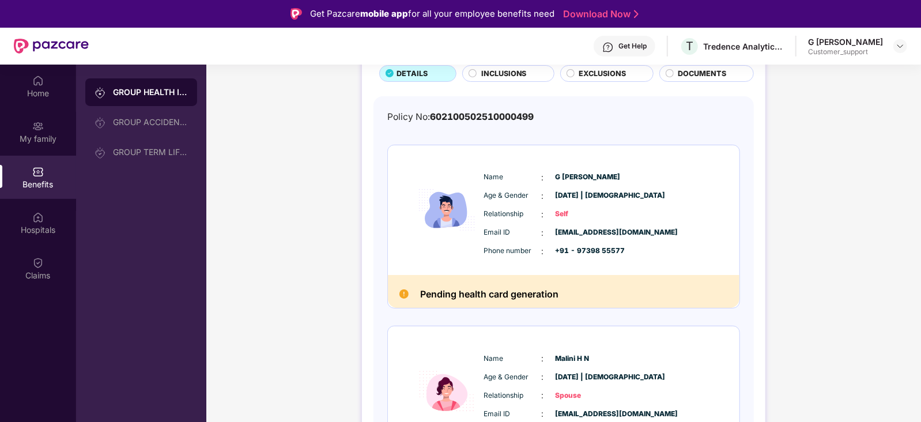
scroll to position [0, 0]
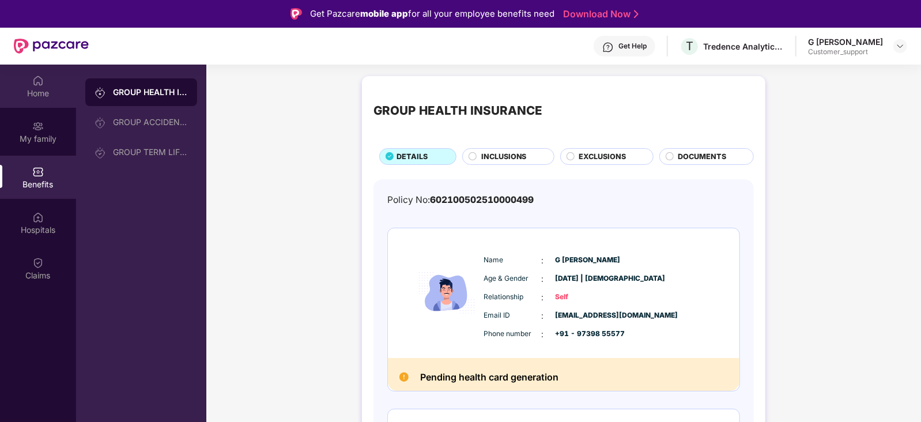
click at [23, 89] on div "Home" at bounding box center [38, 94] width 76 height 12
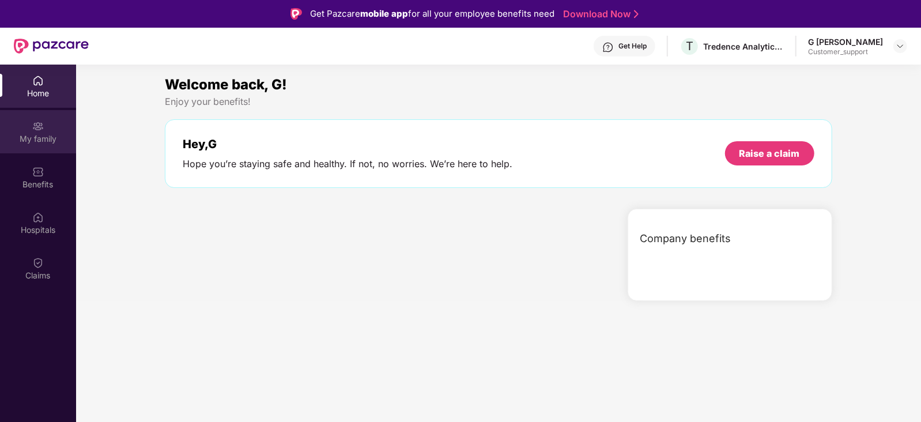
click at [37, 139] on div "My family" at bounding box center [38, 139] width 76 height 12
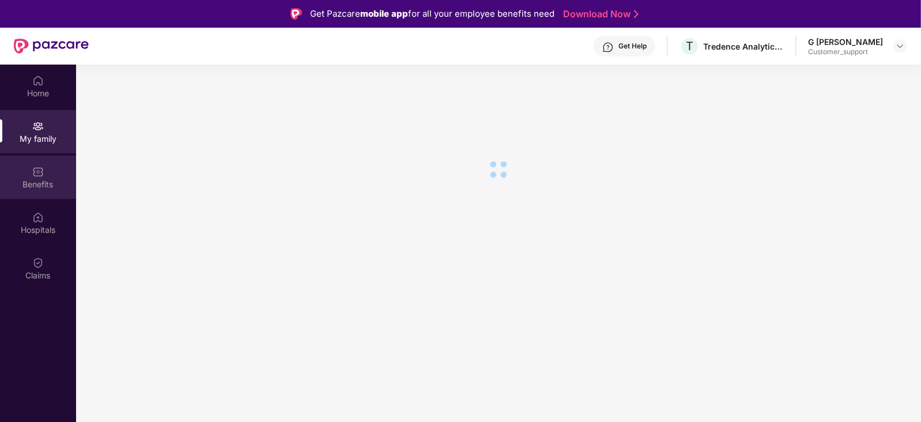
click at [40, 184] on div "Benefits" at bounding box center [38, 185] width 76 height 12
